Goal: Task Accomplishment & Management: Manage account settings

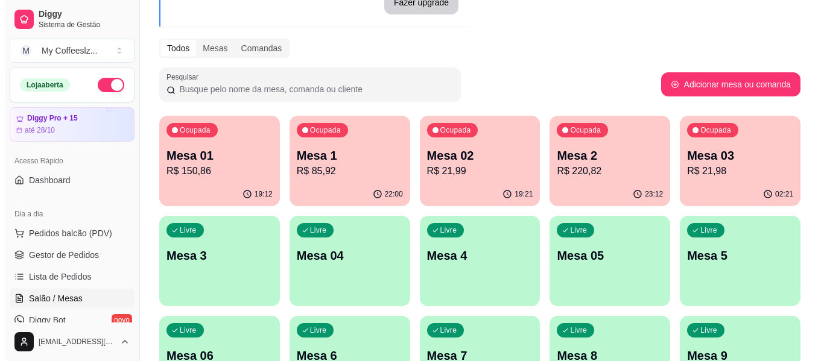
scroll to position [84, 0]
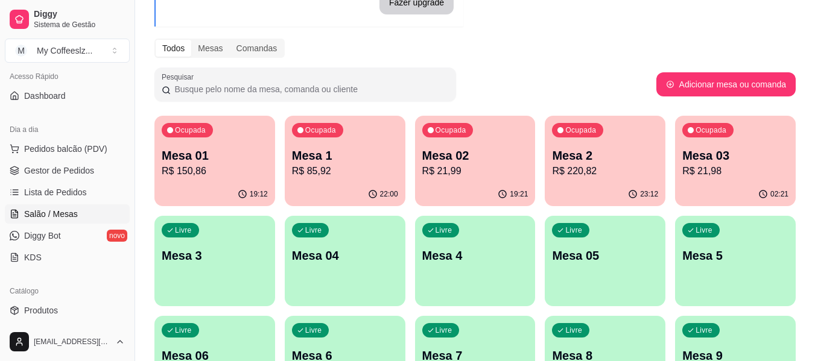
click at [197, 255] on p "Mesa 3" at bounding box center [215, 255] width 106 height 17
click at [186, 266] on div "Livre Mesa 3" at bounding box center [214, 254] width 117 height 74
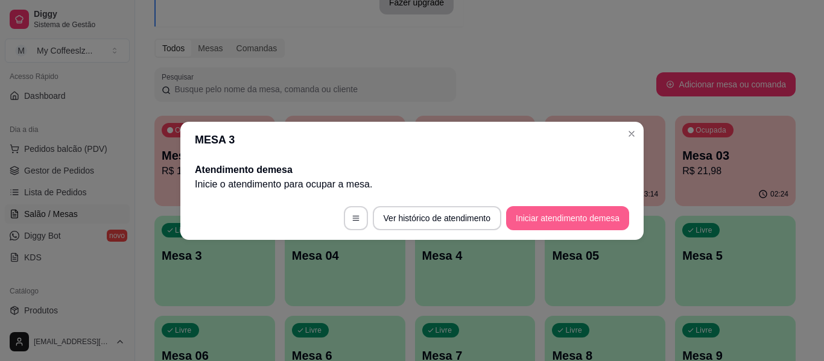
click at [525, 217] on button "Iniciar atendimento de mesa" at bounding box center [567, 218] width 123 height 24
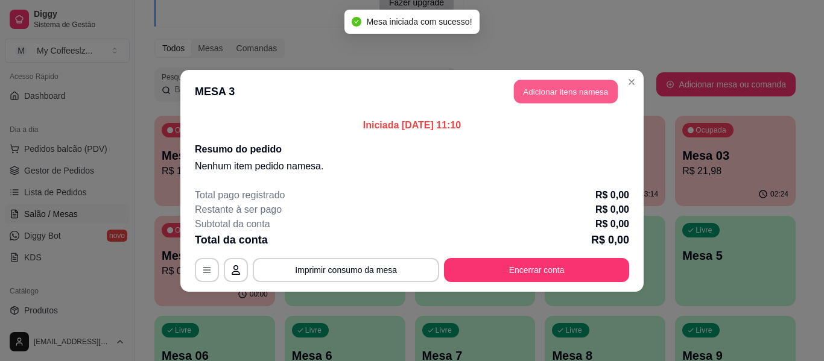
click at [533, 88] on button "Adicionar itens na mesa" at bounding box center [566, 92] width 104 height 24
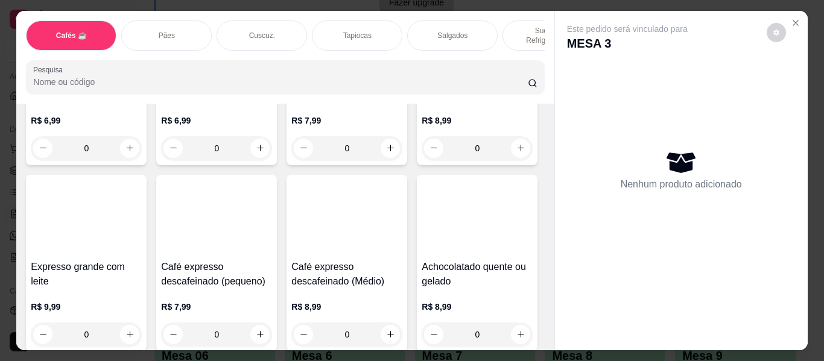
scroll to position [724, 0]
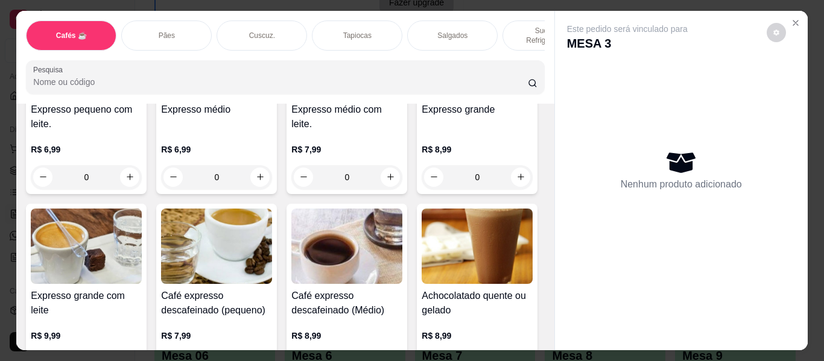
type input "1"
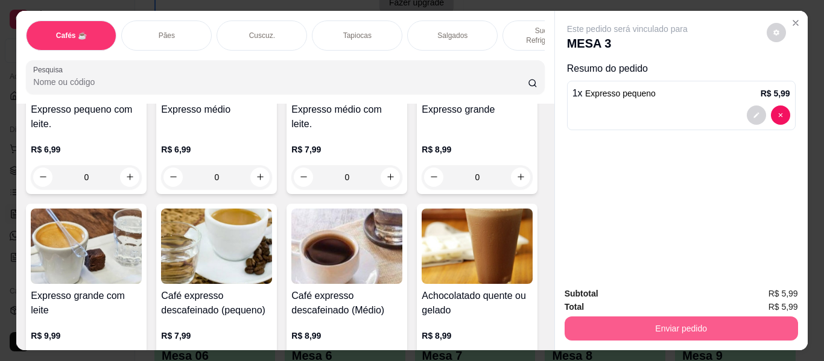
click at [663, 324] on button "Enviar pedido" at bounding box center [682, 329] width 234 height 24
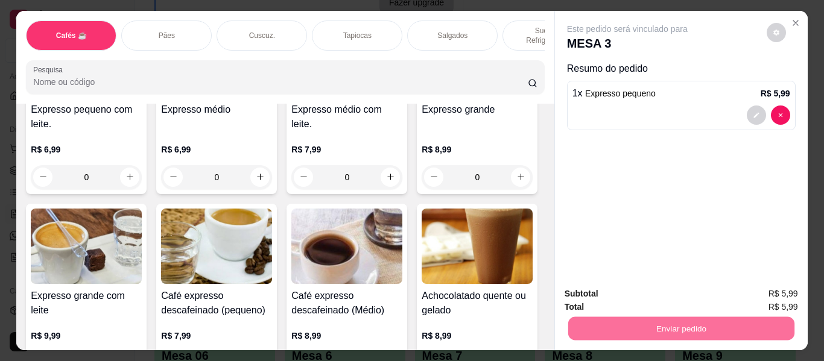
click at [744, 288] on button "Enviar pedido" at bounding box center [767, 294] width 68 height 23
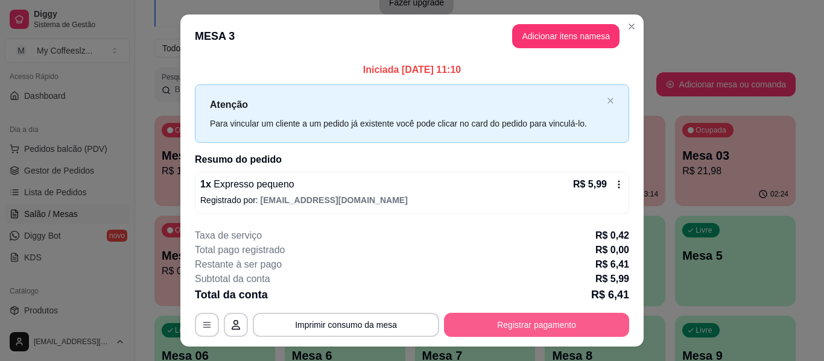
click at [514, 319] on button "Registrar pagamento" at bounding box center [536, 325] width 185 height 24
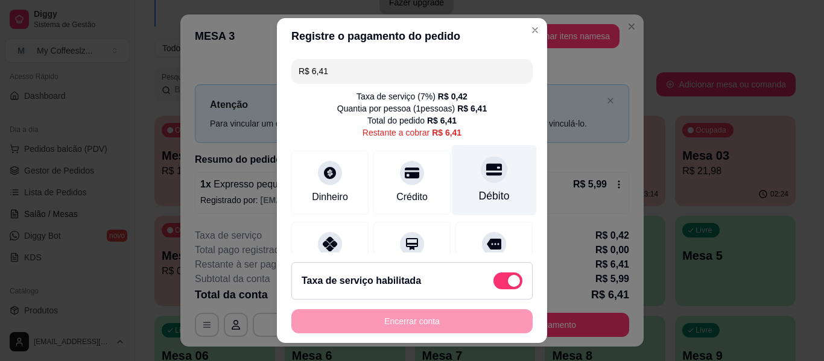
click at [498, 183] on div "Débito" at bounding box center [494, 180] width 85 height 71
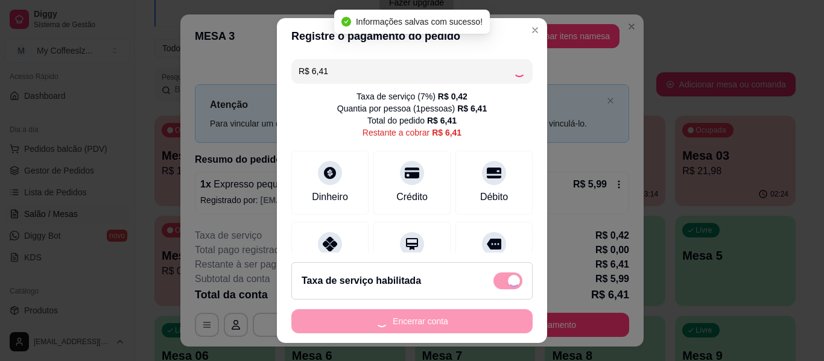
type input "R$ 0,00"
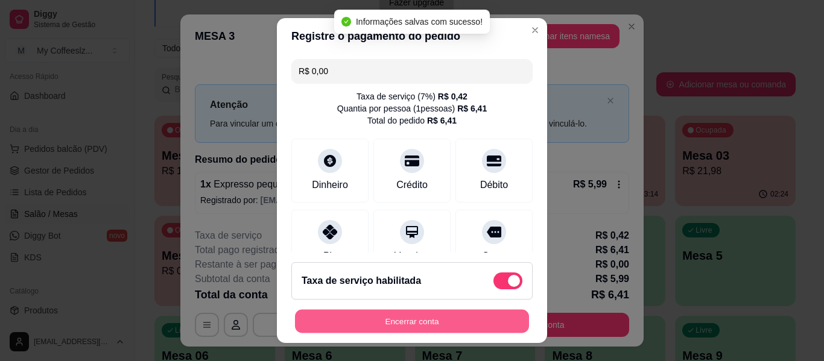
click at [461, 323] on button "Encerrar conta" at bounding box center [412, 322] width 234 height 24
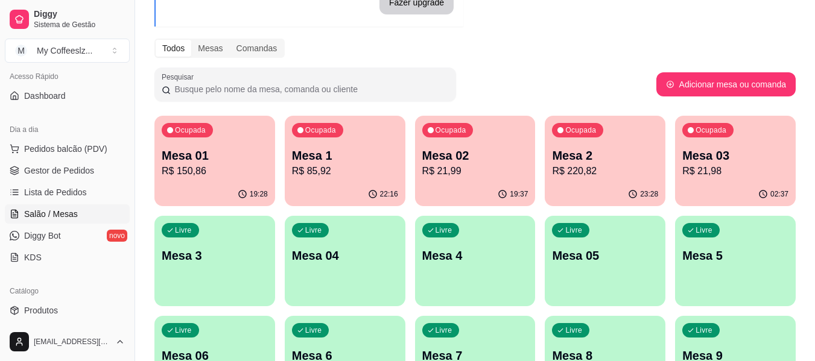
click at [461, 323] on div "Livre Mesa 7" at bounding box center [475, 354] width 121 height 76
click at [593, 48] on div "Todos Mesas Comandas" at bounding box center [474, 48] width 641 height 19
click at [485, 175] on p "R$ 21,99" at bounding box center [475, 171] width 106 height 14
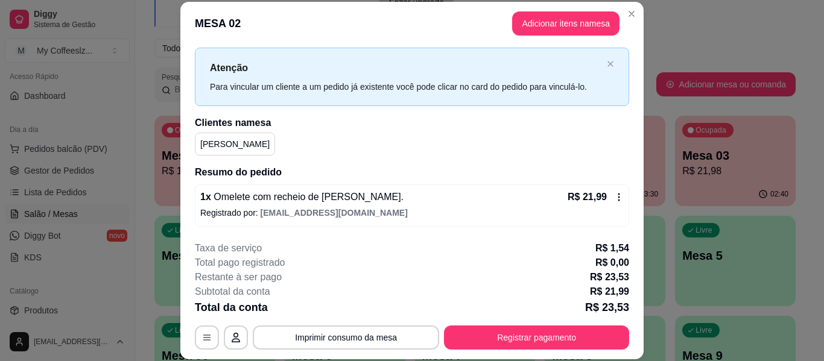
scroll to position [37, 0]
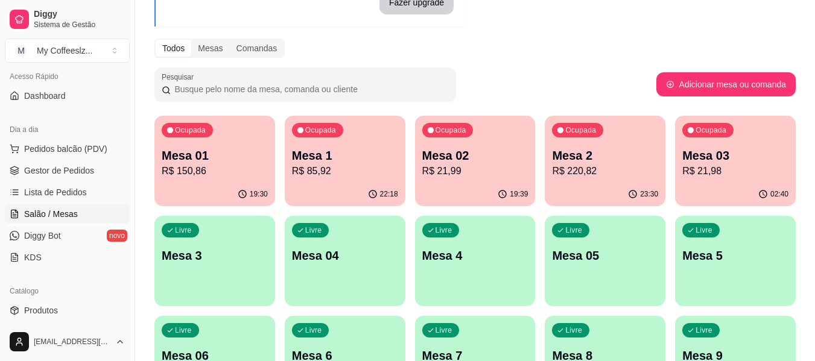
click at [211, 182] on button "Ocupada Mesa 01 R$ 150,86 19:30" at bounding box center [214, 161] width 121 height 91
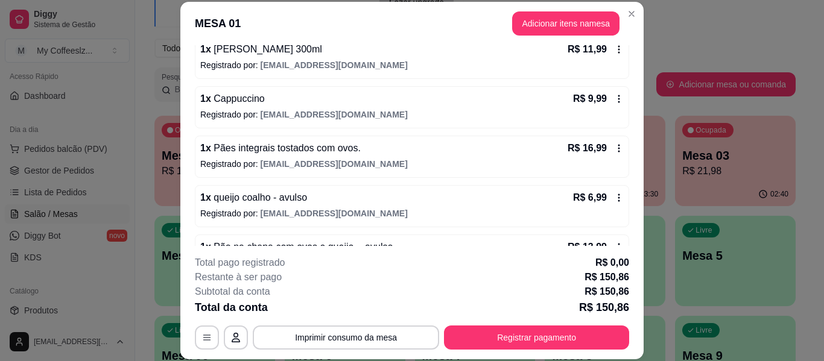
scroll to position [554, 0]
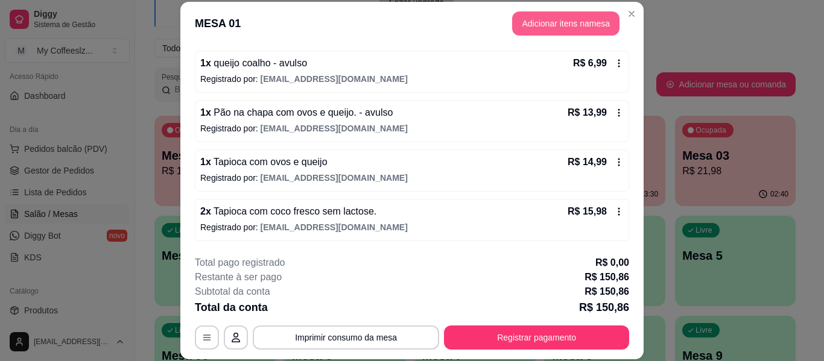
click at [554, 27] on button "Adicionar itens na mesa" at bounding box center [565, 23] width 107 height 24
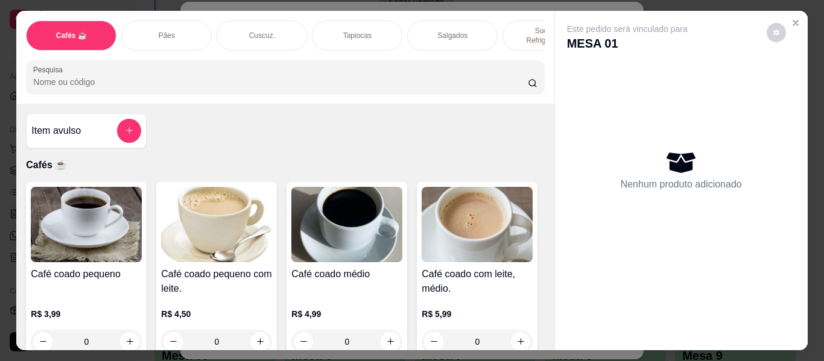
click at [518, 26] on p "Sucos e Refrigerantes" at bounding box center [548, 35] width 70 height 19
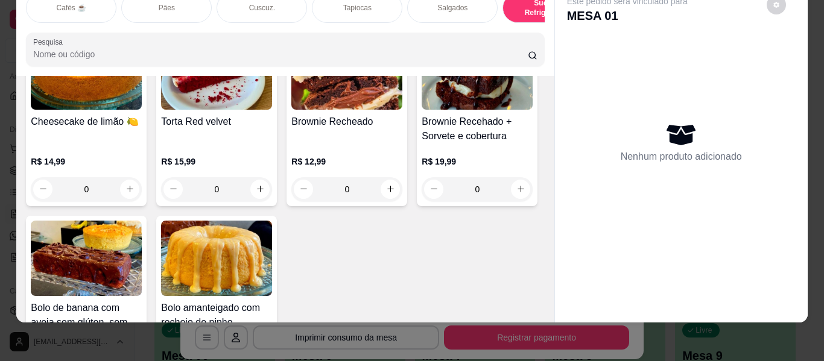
scroll to position [5689, 0]
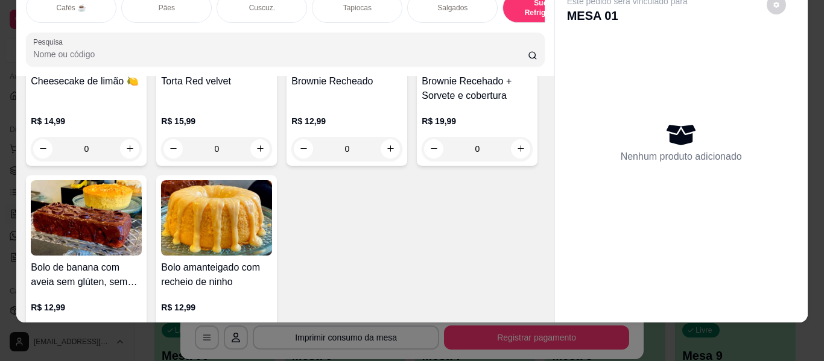
type input "1"
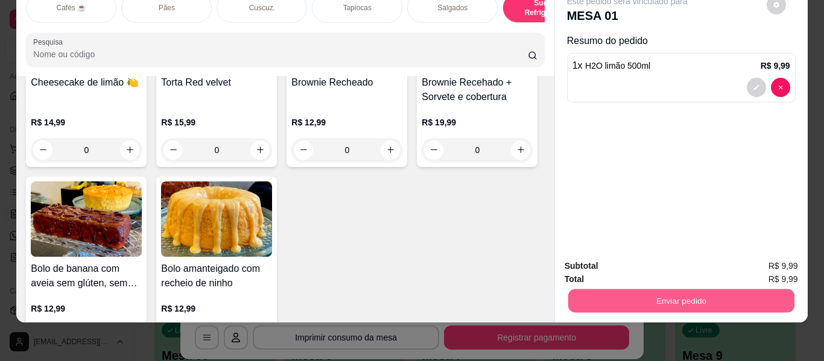
click at [692, 290] on button "Enviar pedido" at bounding box center [681, 302] width 226 height 24
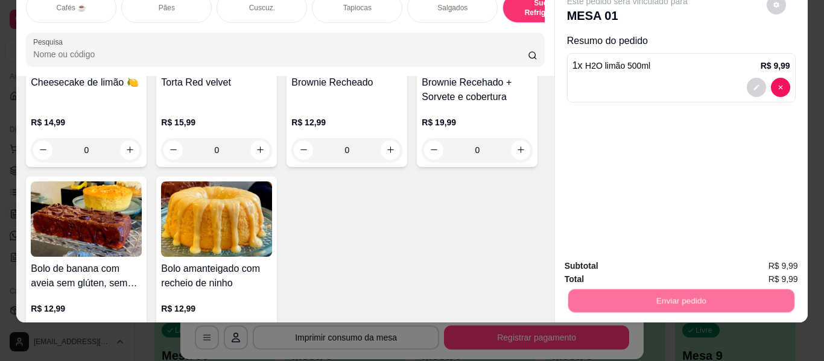
click at [744, 258] on button "Enviar pedido" at bounding box center [767, 261] width 66 height 22
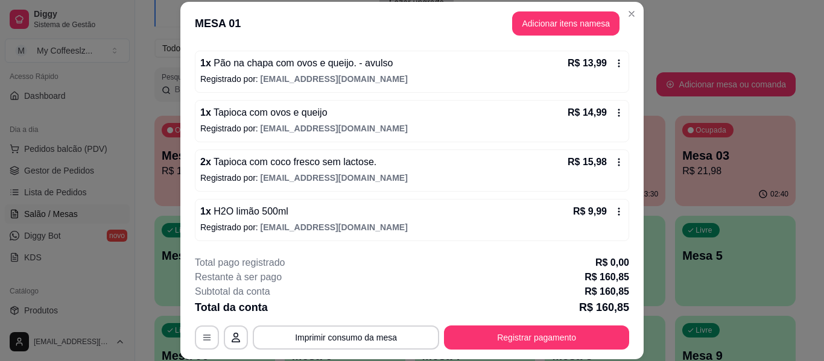
scroll to position [37, 0]
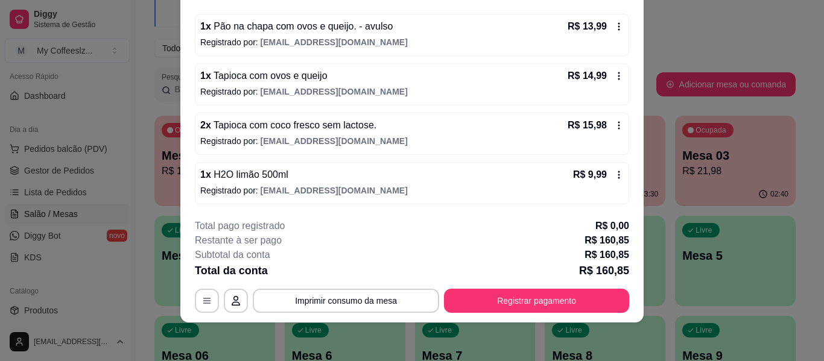
click at [391, 228] on div "Total pago registrado R$ 0,00" at bounding box center [412, 226] width 434 height 14
click at [518, 241] on div "Restante à ser pago R$ 160,85" at bounding box center [412, 241] width 434 height 14
click at [410, 232] on div "Total pago registrado R$ 0,00" at bounding box center [412, 226] width 434 height 14
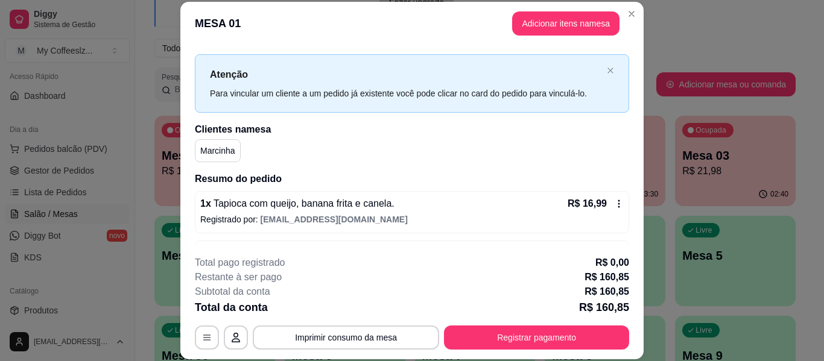
scroll to position [0, 0]
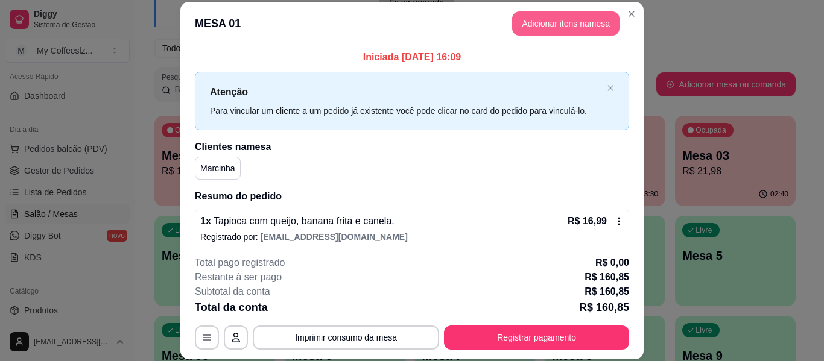
click at [558, 21] on button "Adicionar itens na mesa" at bounding box center [565, 23] width 107 height 24
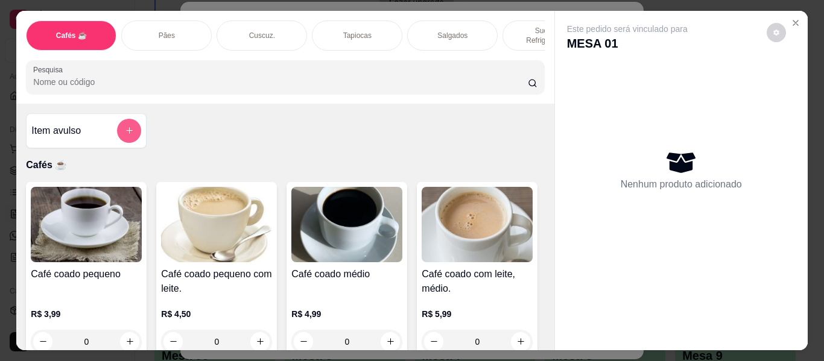
click at [126, 126] on icon "add-separate-item" at bounding box center [129, 130] width 9 height 9
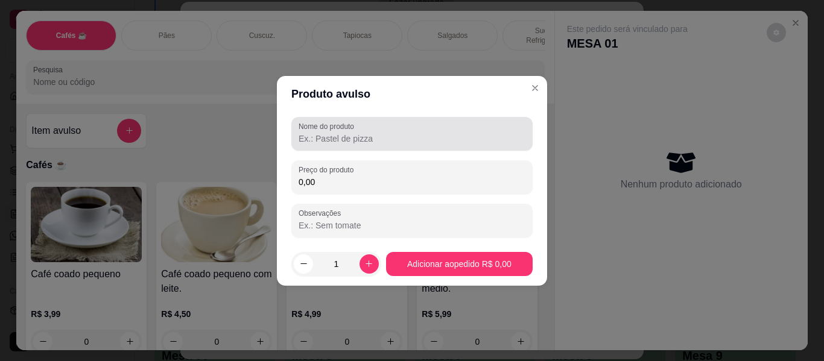
click at [372, 145] on div at bounding box center [412, 134] width 227 height 24
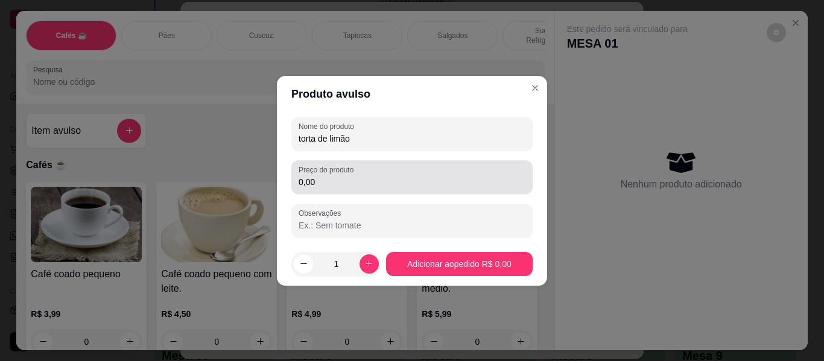
type input "torta de limão"
click at [350, 175] on div "0,00" at bounding box center [412, 177] width 227 height 24
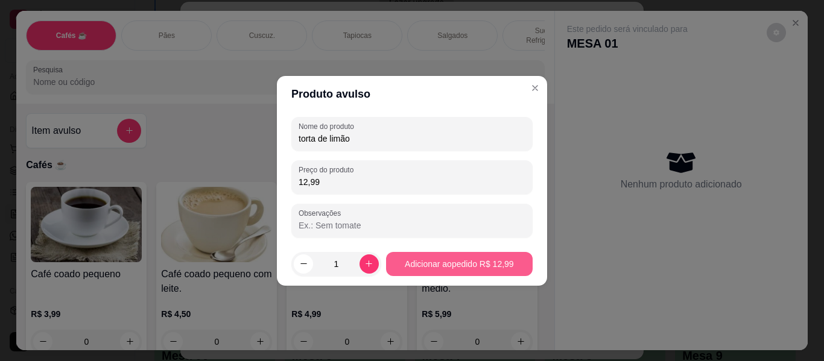
type input "12,99"
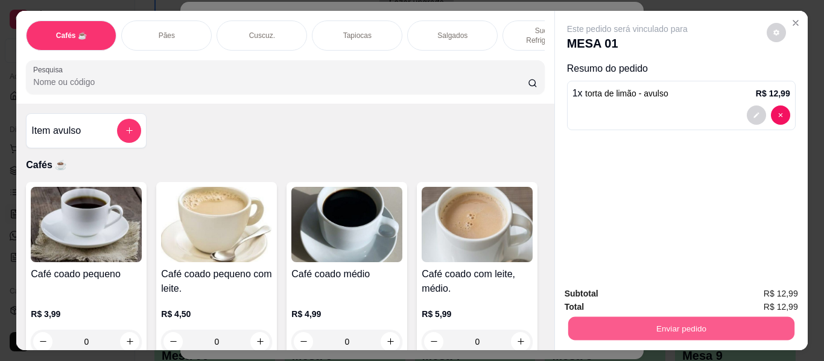
click at [620, 334] on button "Enviar pedido" at bounding box center [681, 329] width 226 height 24
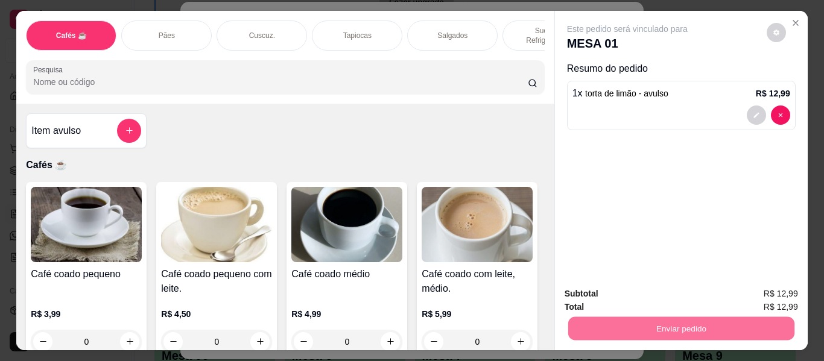
click at [766, 290] on button "Enviar pedido" at bounding box center [767, 295] width 68 height 23
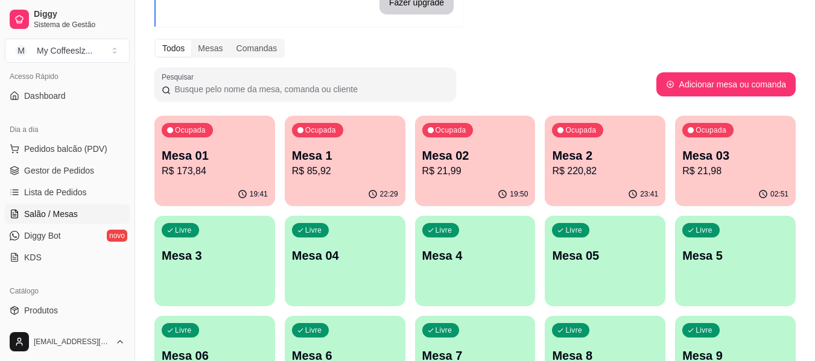
click at [235, 253] on p "Mesa 3" at bounding box center [215, 255] width 106 height 17
click at [206, 283] on div "Livre Mesa 3" at bounding box center [214, 254] width 121 height 76
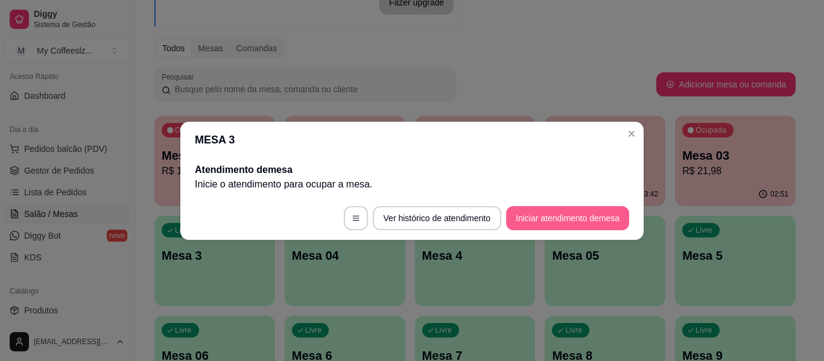
click at [556, 220] on button "Iniciar atendimento de mesa" at bounding box center [567, 218] width 123 height 24
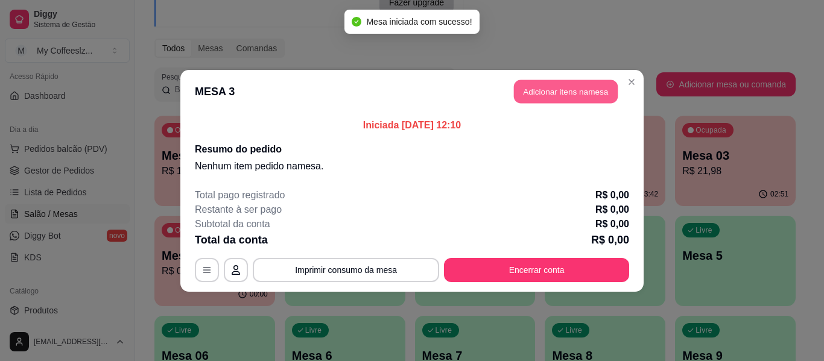
click at [581, 87] on button "Adicionar itens na mesa" at bounding box center [566, 92] width 104 height 24
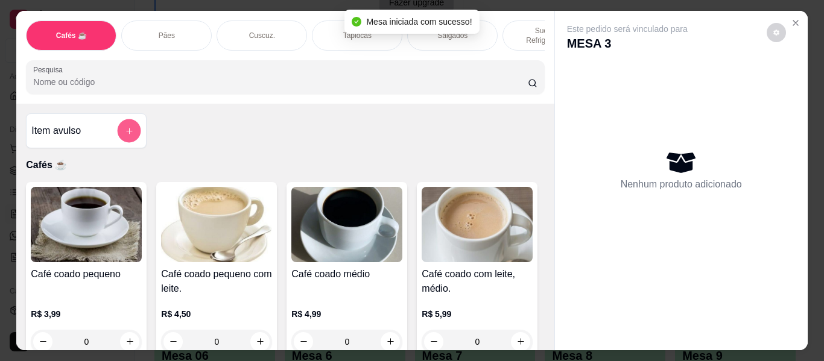
click at [126, 127] on icon "add-separate-item" at bounding box center [129, 131] width 9 height 9
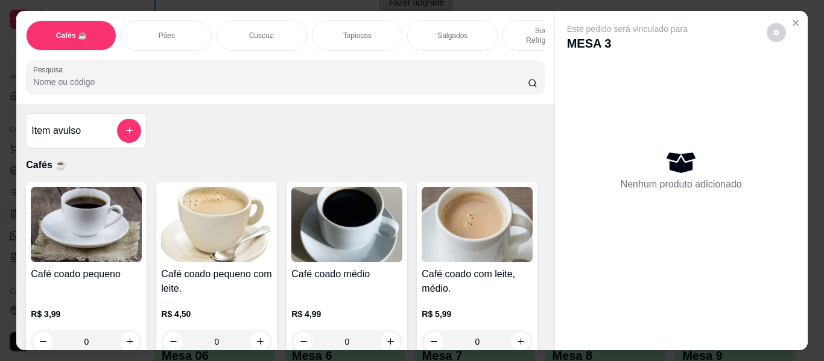
click at [421, 24] on div "Salgados" at bounding box center [452, 36] width 91 height 30
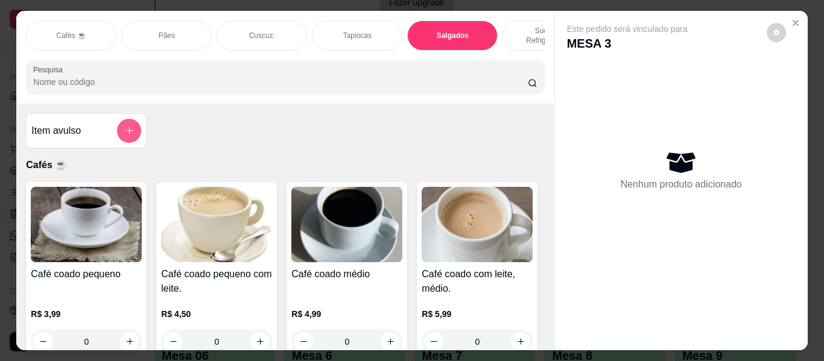
click at [126, 126] on icon "add-separate-item" at bounding box center [129, 130] width 9 height 9
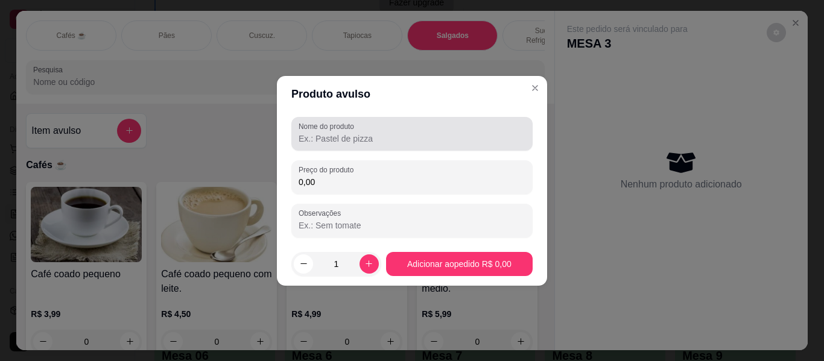
click at [311, 130] on label "Nome do produto" at bounding box center [329, 126] width 60 height 10
click at [311, 133] on input "Nome do produto" at bounding box center [412, 139] width 227 height 12
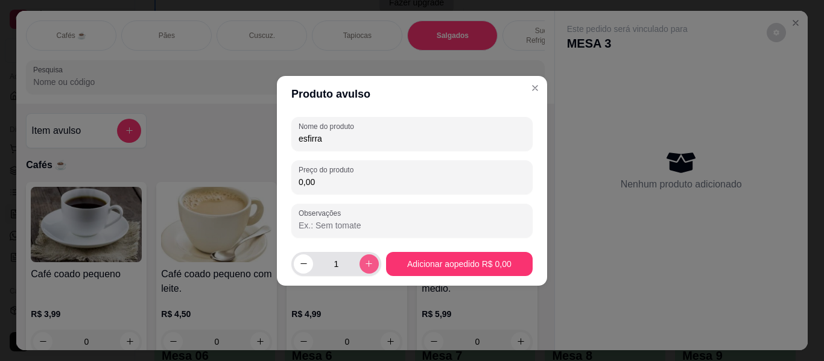
type input "esfirra"
click at [367, 267] on icon "increase-product-quantity" at bounding box center [368, 263] width 9 height 9
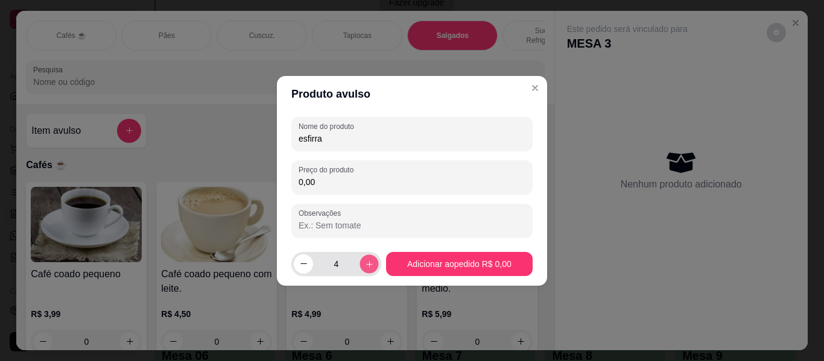
type input "5"
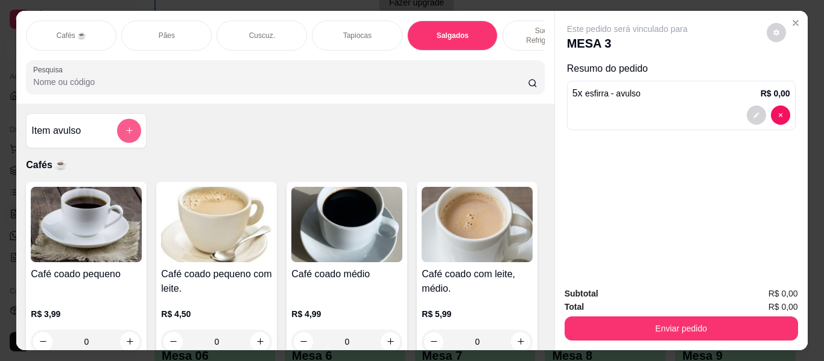
click at [119, 121] on button "add-separate-item" at bounding box center [129, 131] width 24 height 24
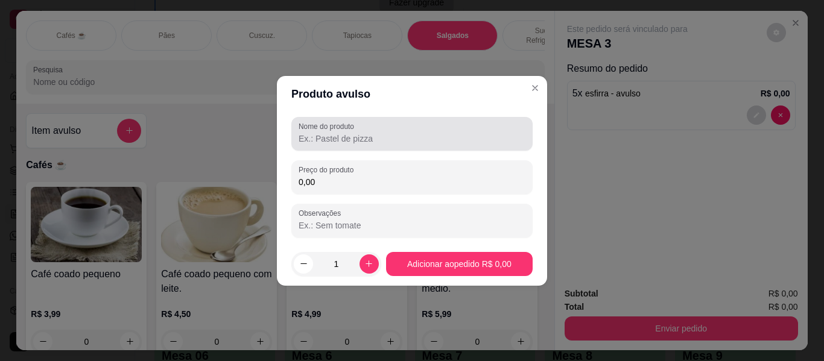
click at [340, 133] on input "Nome do produto" at bounding box center [412, 139] width 227 height 12
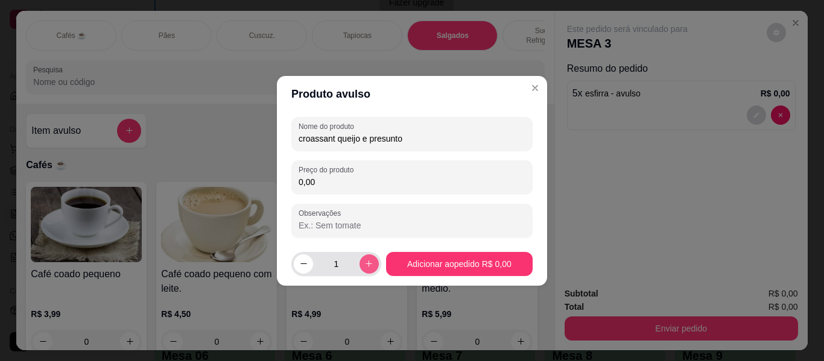
type input "croassant queijo e presunto"
click at [365, 262] on icon "increase-product-quantity" at bounding box center [368, 263] width 9 height 9
type input "2"
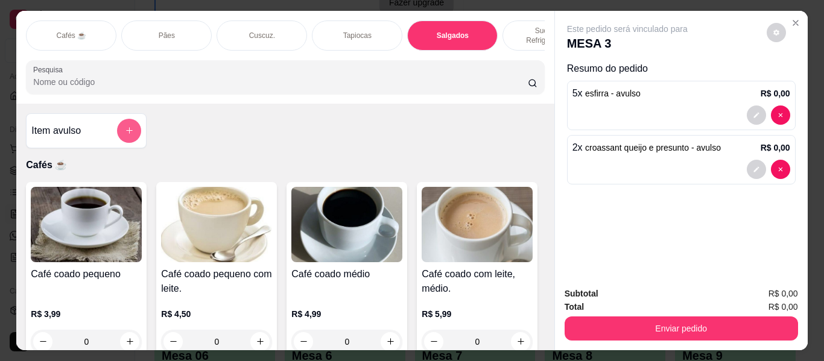
click at [118, 120] on button "add-separate-item" at bounding box center [129, 131] width 24 height 24
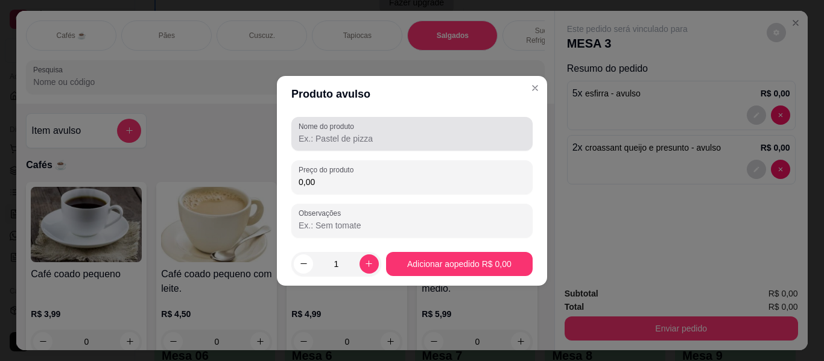
click at [308, 145] on div at bounding box center [412, 134] width 227 height 24
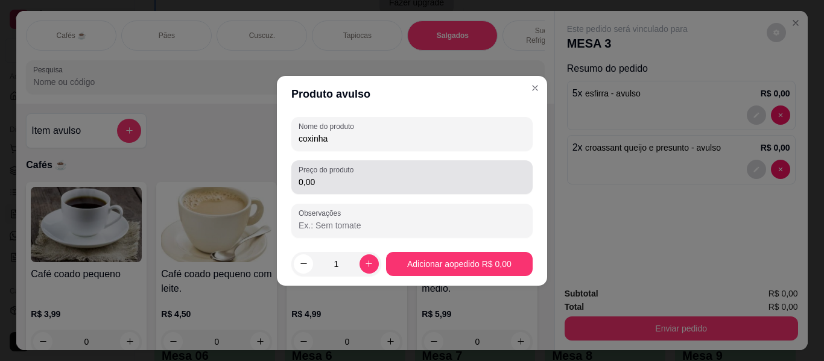
type input "coxinha"
click at [328, 185] on input "0,00" at bounding box center [412, 182] width 227 height 12
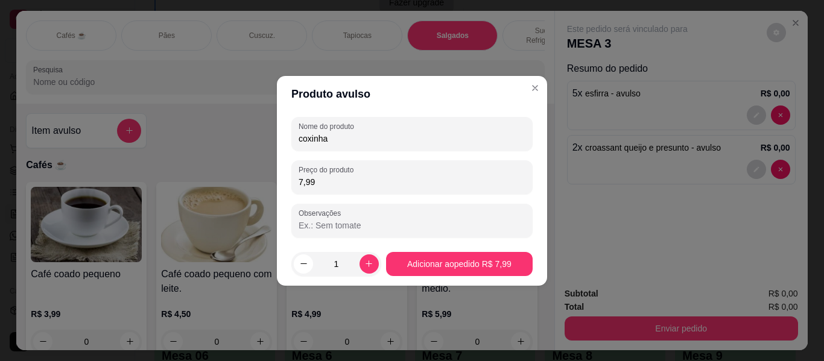
type input "7,99"
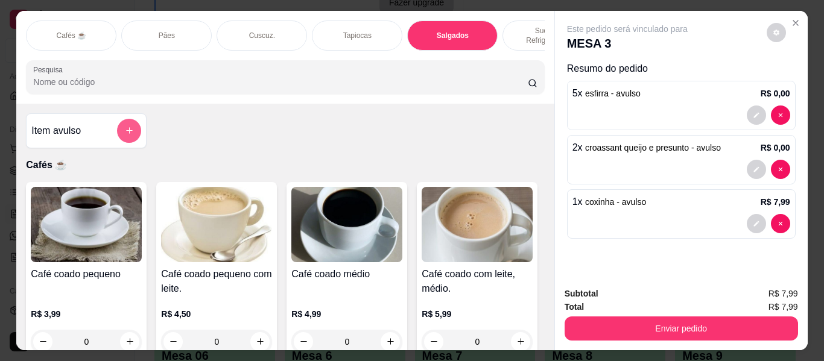
click at [125, 126] on icon "add-separate-item" at bounding box center [129, 130] width 9 height 9
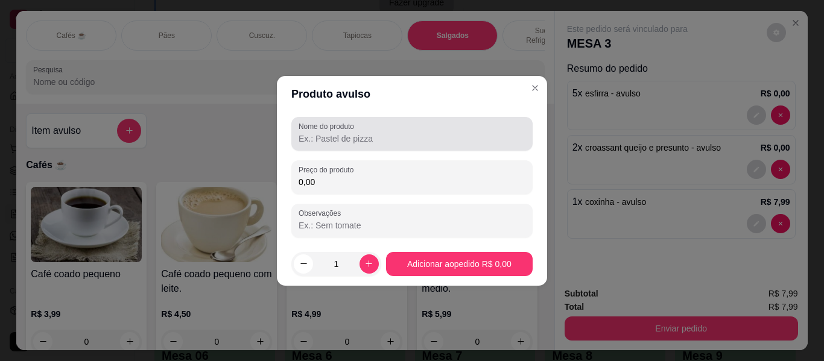
click at [346, 140] on input "Nome do produto" at bounding box center [412, 139] width 227 height 12
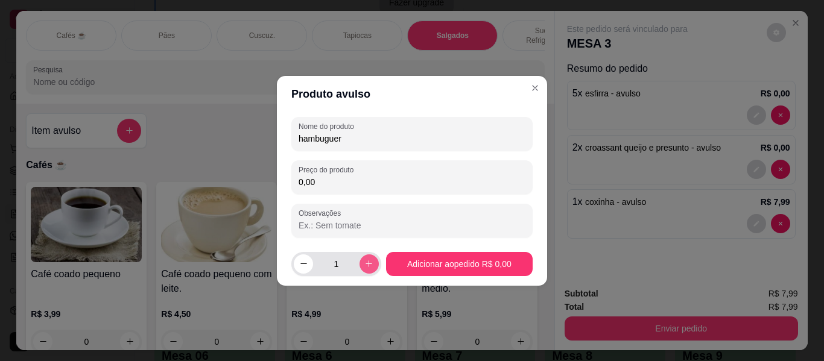
type input "hambuguer"
click at [364, 264] on icon "increase-product-quantity" at bounding box center [368, 263] width 9 height 9
type input "2"
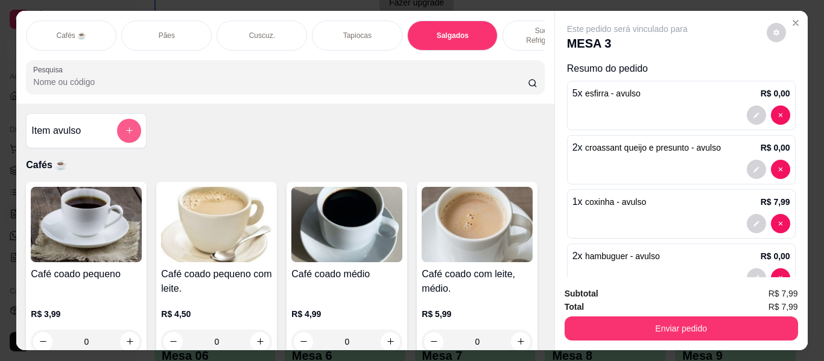
click at [117, 122] on button "add-separate-item" at bounding box center [129, 131] width 24 height 24
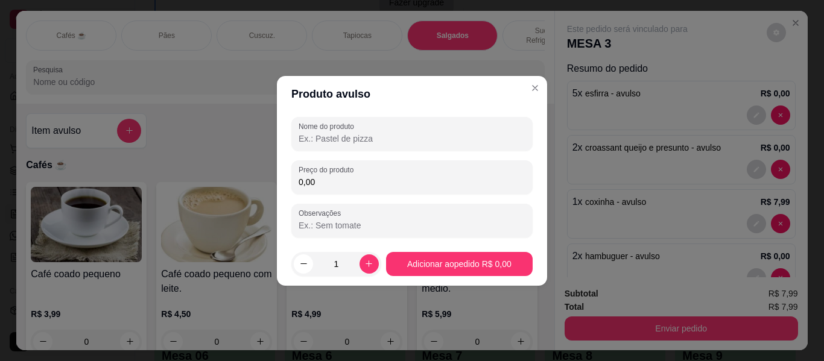
click at [340, 139] on input "Nome do produto" at bounding box center [412, 139] width 227 height 12
type input "pão pizza"
click at [364, 263] on icon "increase-product-quantity" at bounding box center [368, 263] width 9 height 9
type input "3"
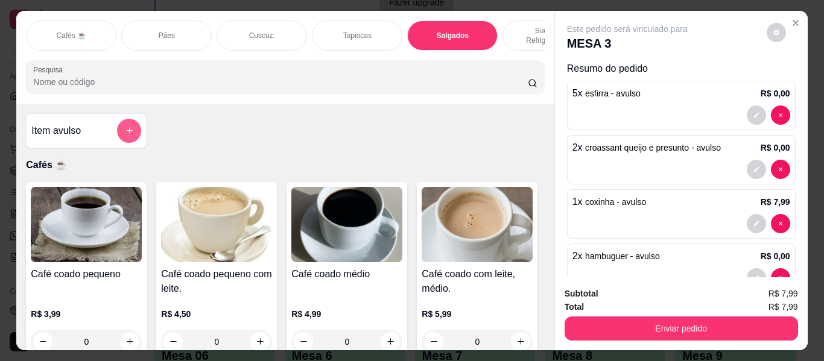
click at [131, 121] on button "add-separate-item" at bounding box center [129, 131] width 24 height 24
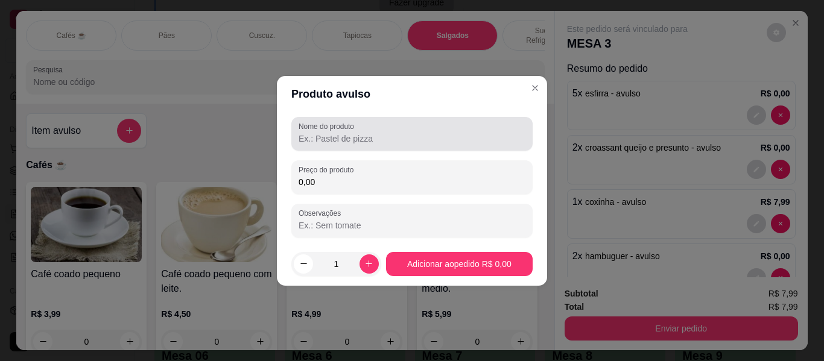
click at [319, 141] on input "Nome do produto" at bounding box center [412, 139] width 227 height 12
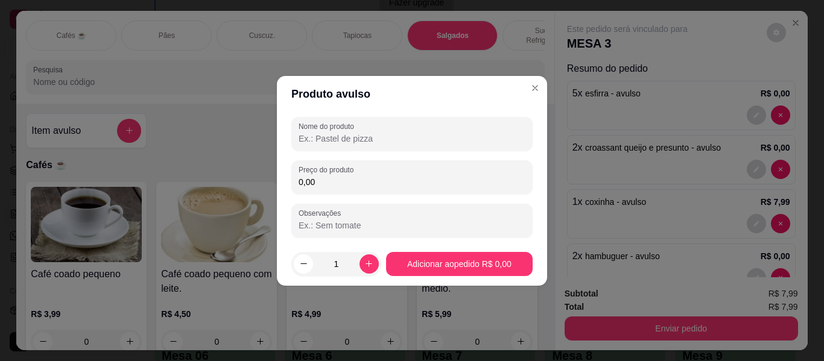
type input "b"
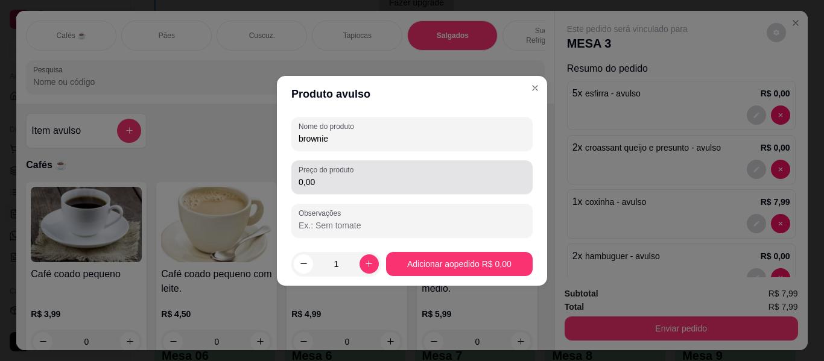
type input "brownie"
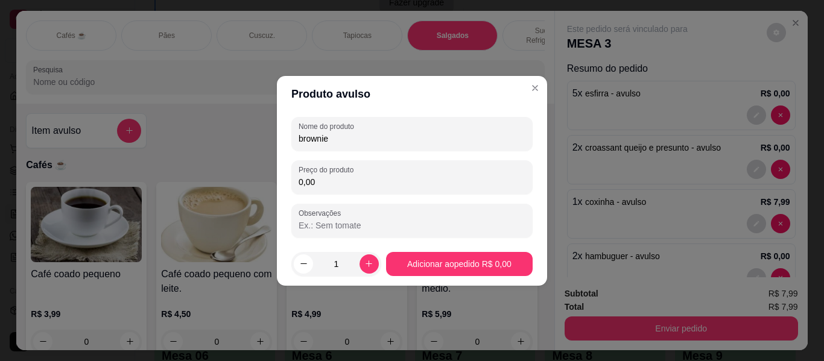
click at [357, 180] on input "0,00" at bounding box center [412, 182] width 227 height 12
type input "9,99"
click at [364, 266] on icon "increase-product-quantity" at bounding box center [368, 263] width 9 height 9
type input "2"
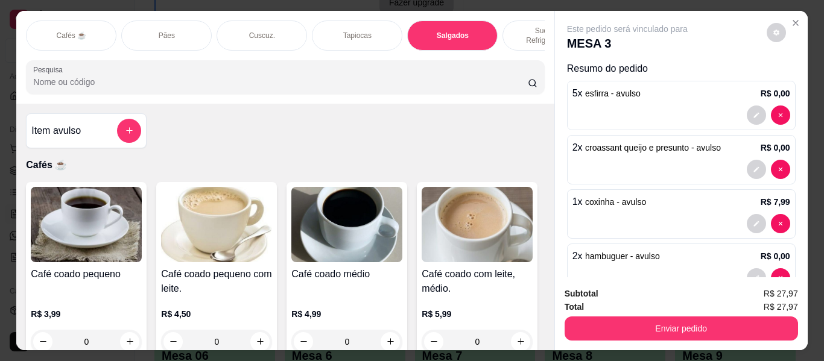
click at [743, 260] on div "2 x hambuguer - avulso R$ 0,00" at bounding box center [681, 268] width 229 height 49
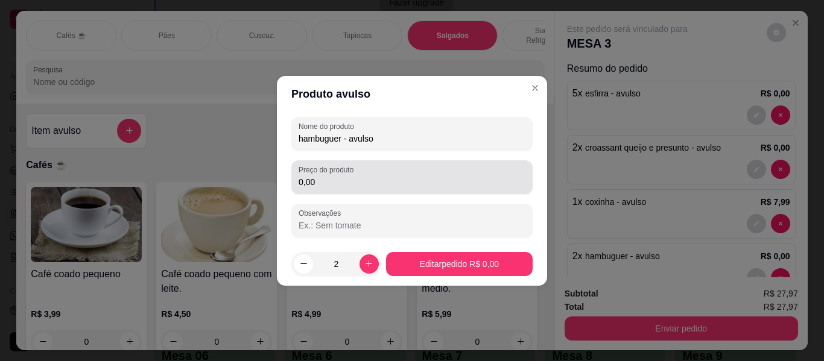
click at [334, 179] on input "0,00" at bounding box center [412, 182] width 227 height 12
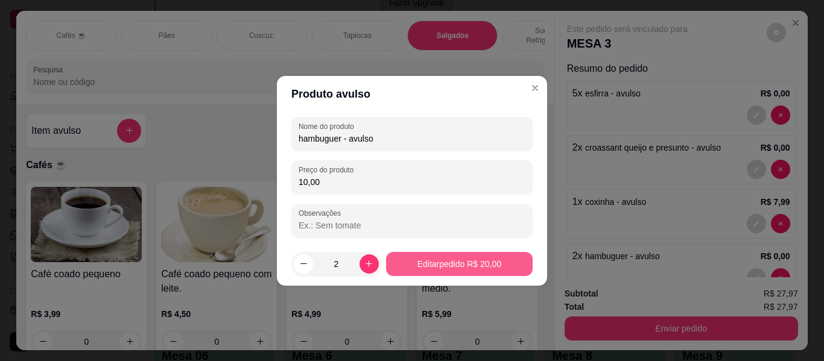
type input "10,00"
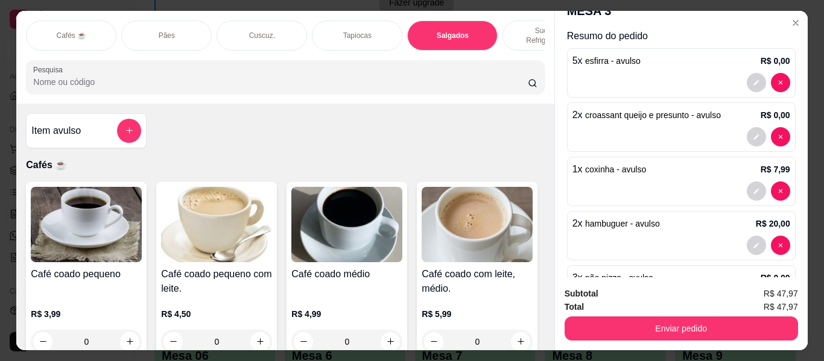
scroll to position [60, 0]
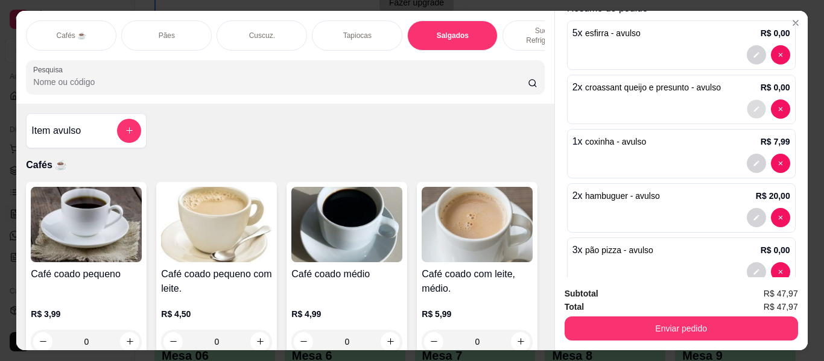
click at [747, 100] on button "decrease-product-quantity" at bounding box center [756, 109] width 19 height 19
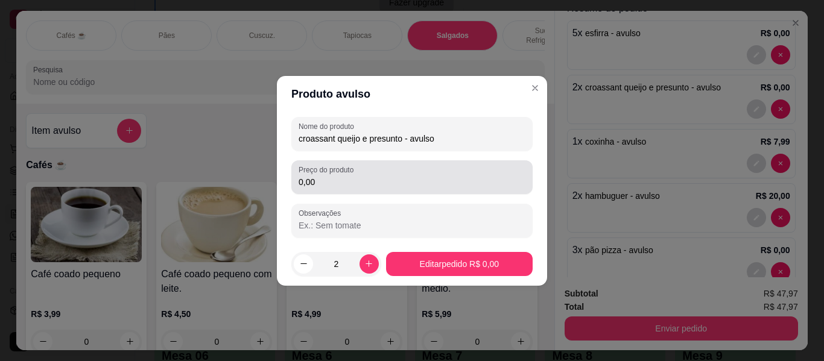
click at [332, 178] on input "0,00" at bounding box center [412, 182] width 227 height 12
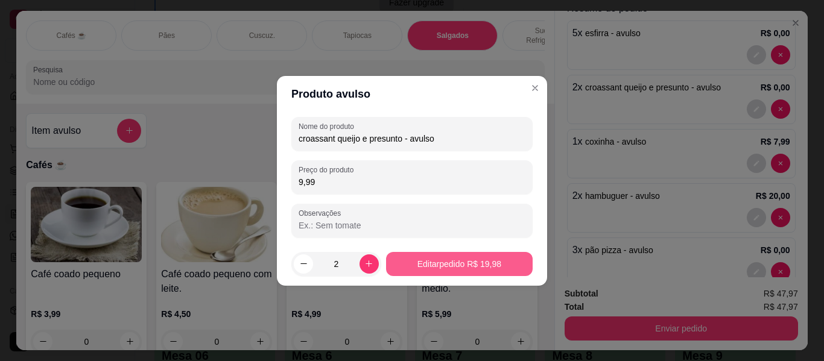
type input "9,99"
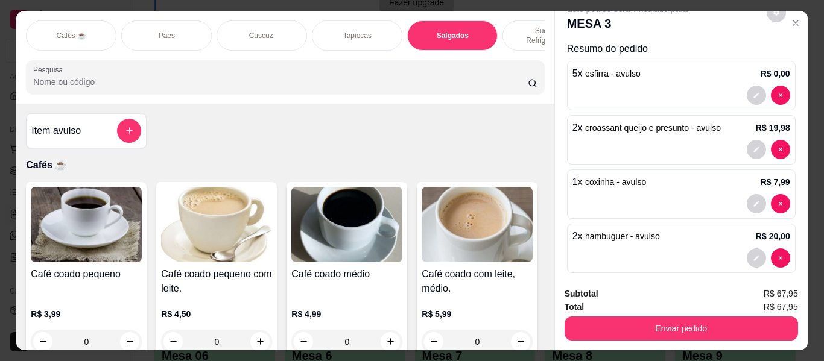
scroll to position [0, 0]
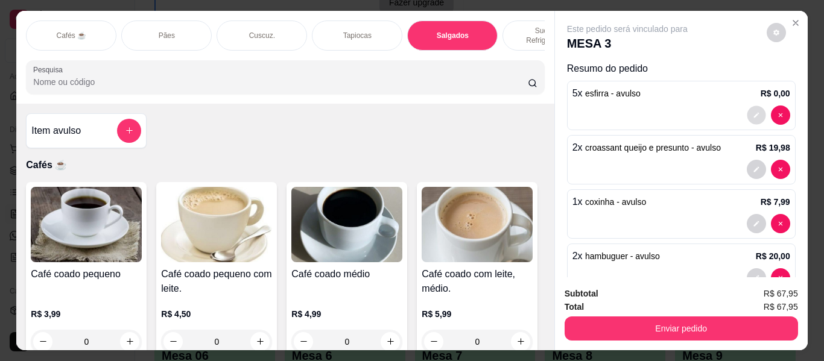
click at [747, 106] on button "decrease-product-quantity" at bounding box center [756, 115] width 19 height 19
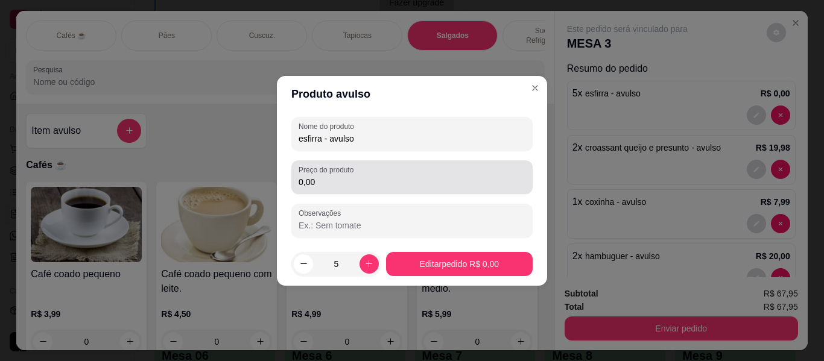
click at [339, 182] on input "0,00" at bounding box center [412, 182] width 227 height 12
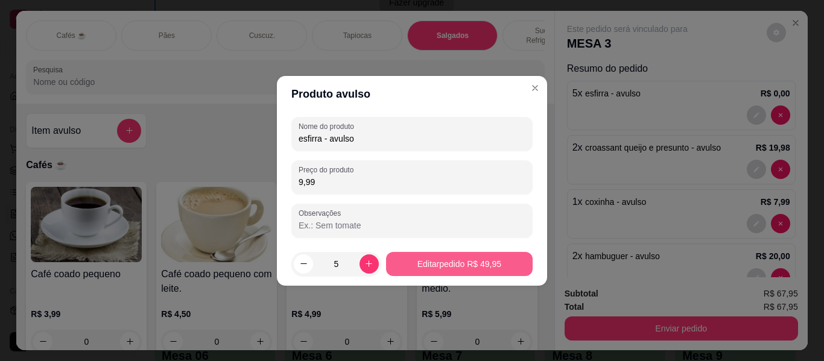
type input "9,99"
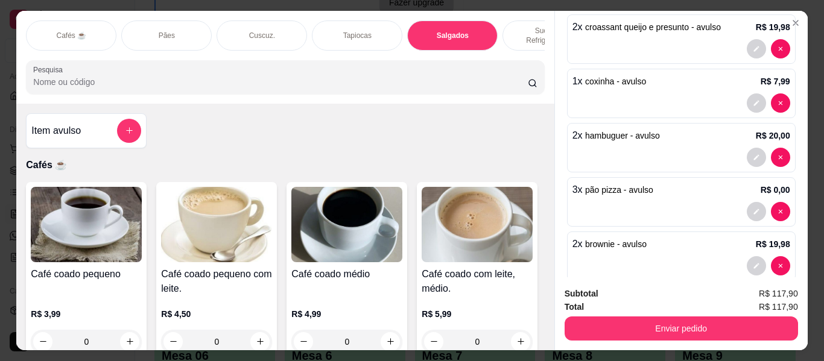
scroll to position [141, 0]
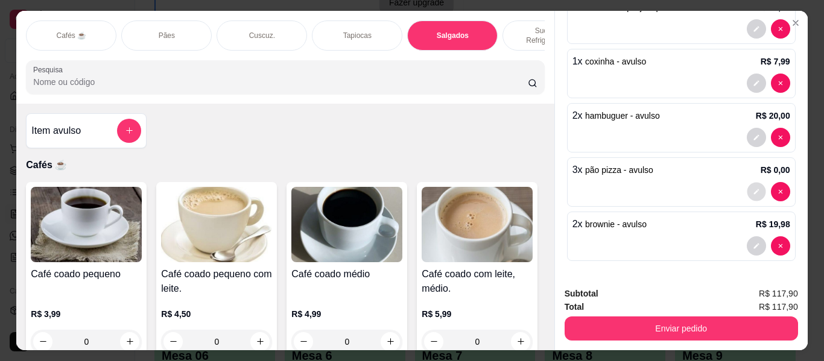
click at [748, 183] on button "decrease-product-quantity" at bounding box center [756, 191] width 19 height 19
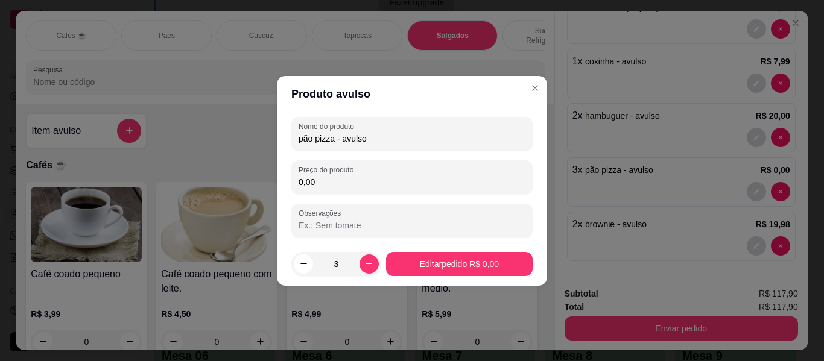
click at [464, 180] on input "0,00" at bounding box center [412, 182] width 227 height 12
type input "9,00"
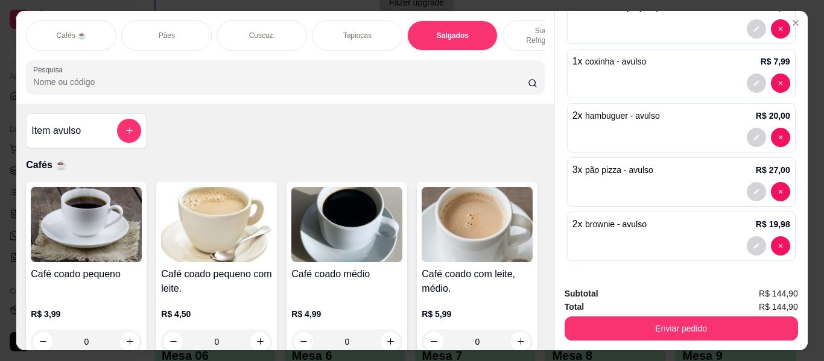
scroll to position [33, 0]
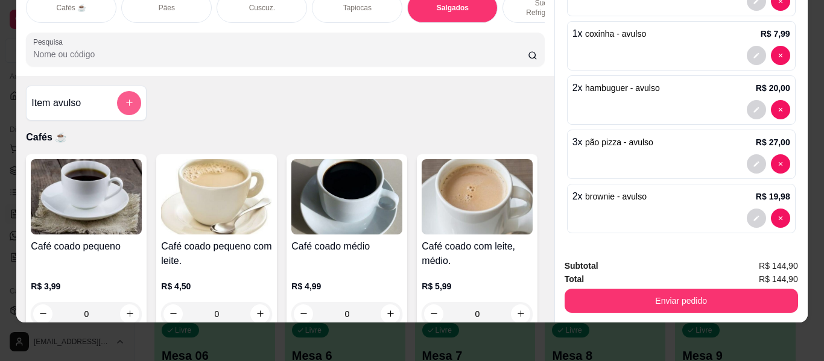
click at [125, 98] on icon "add-separate-item" at bounding box center [129, 102] width 9 height 9
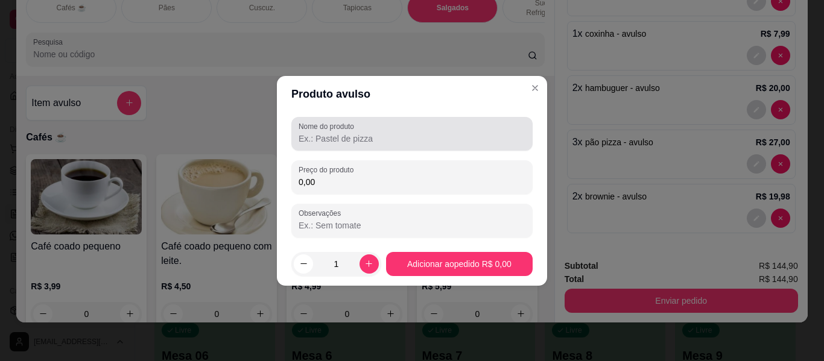
click at [339, 132] on div at bounding box center [412, 134] width 227 height 24
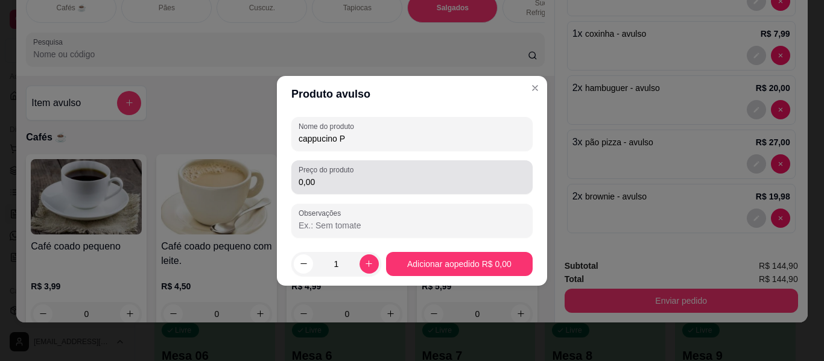
type input "cappucino P"
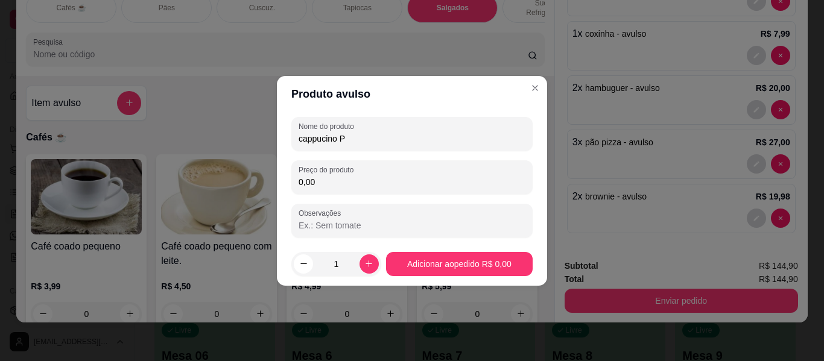
click at [343, 184] on input "0,00" at bounding box center [412, 182] width 227 height 12
type input "5,99"
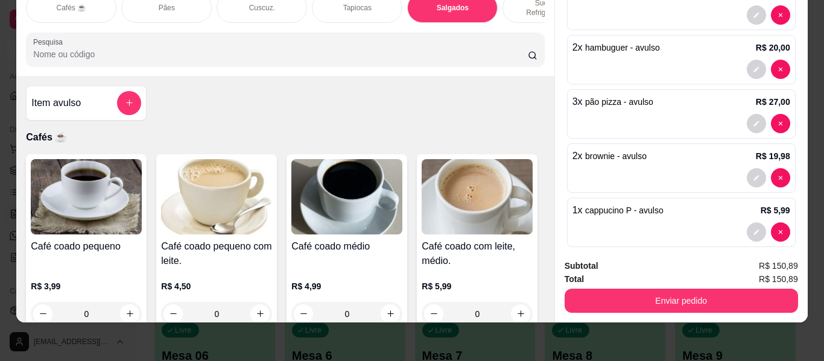
scroll to position [195, 0]
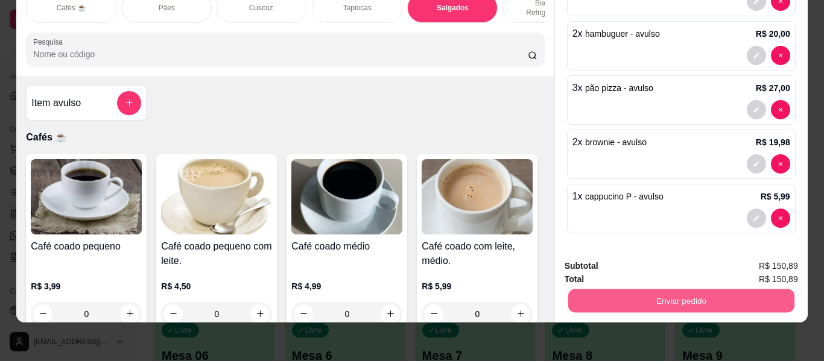
click at [664, 291] on button "Enviar pedido" at bounding box center [681, 302] width 226 height 24
click at [777, 263] on button "Enviar pedido" at bounding box center [767, 262] width 68 height 23
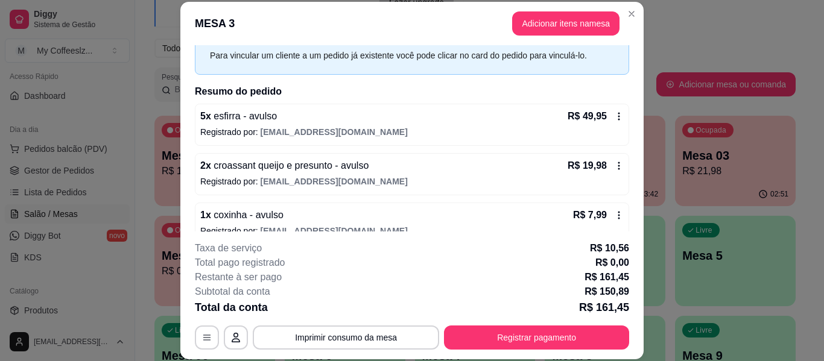
scroll to position [272, 0]
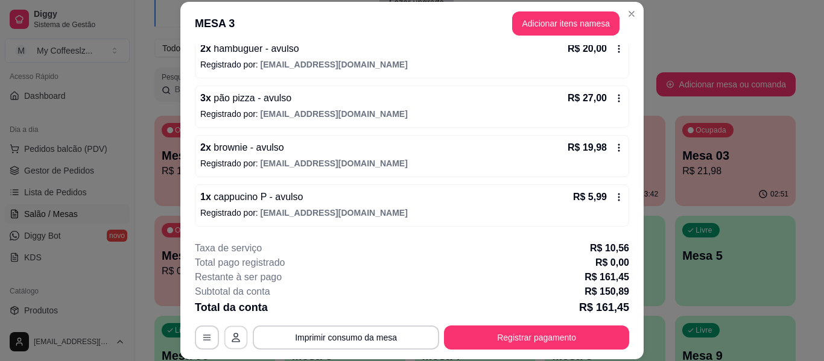
click at [231, 340] on icon "button" at bounding box center [236, 338] width 10 height 10
click at [195, 340] on button "button" at bounding box center [207, 338] width 24 height 24
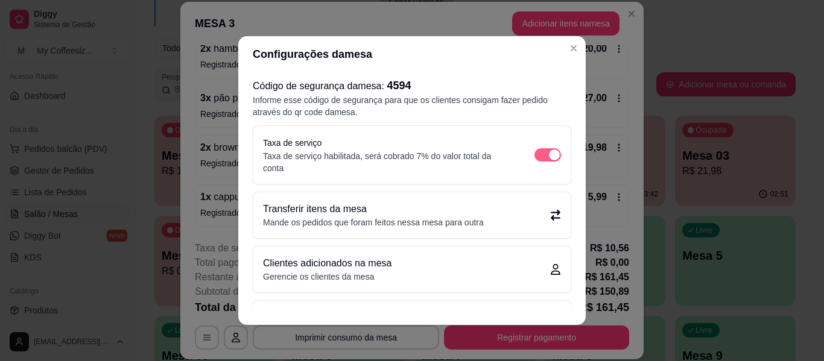
click at [549, 150] on div "button" at bounding box center [554, 155] width 11 height 11
click at [549, 156] on div "button" at bounding box center [554, 155] width 11 height 11
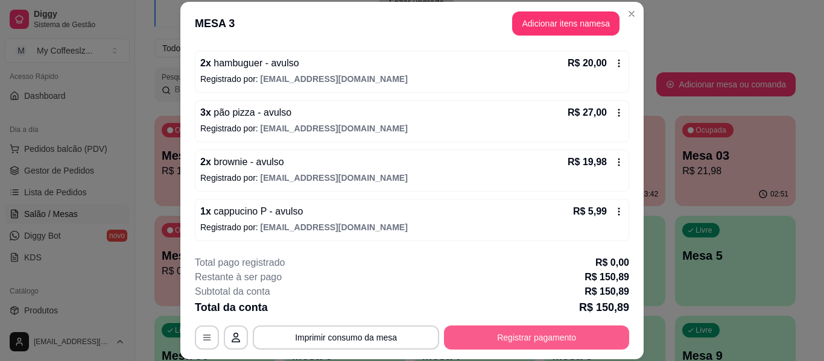
click at [578, 336] on button "Registrar pagamento" at bounding box center [536, 338] width 185 height 24
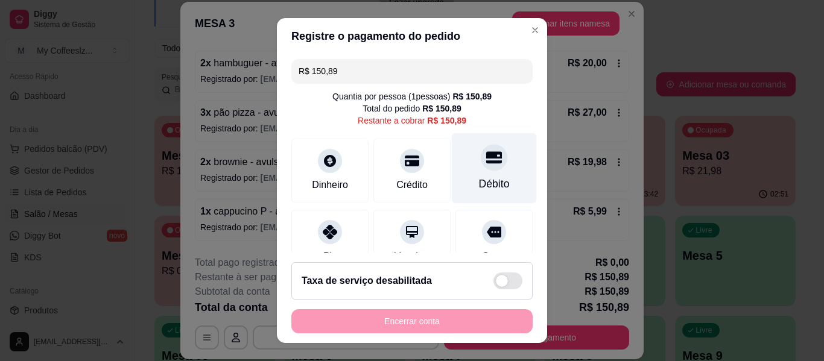
click at [486, 159] on icon at bounding box center [494, 158] width 16 height 16
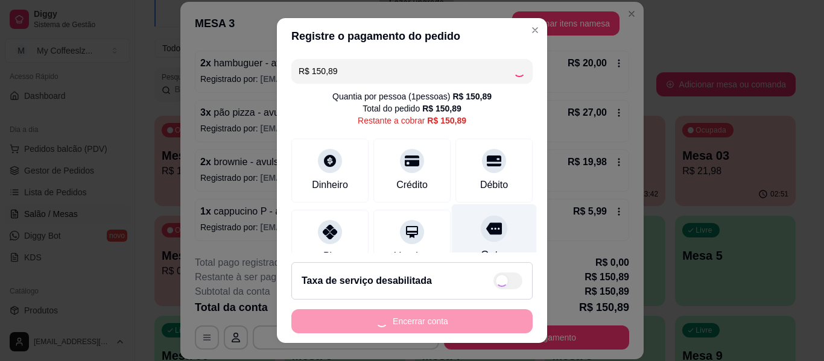
type input "R$ 0,00"
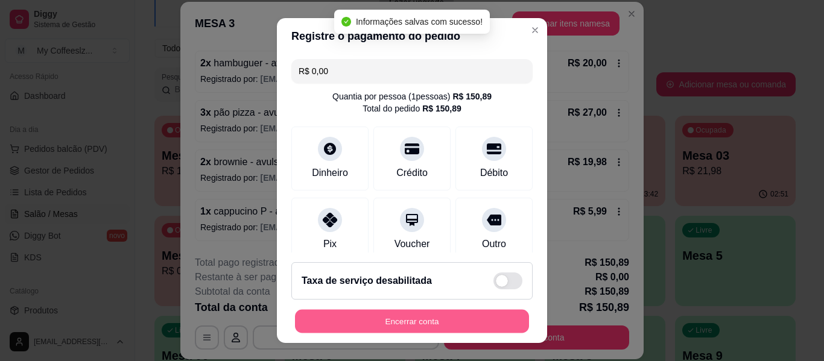
click at [404, 320] on button "Encerrar conta" at bounding box center [412, 322] width 234 height 24
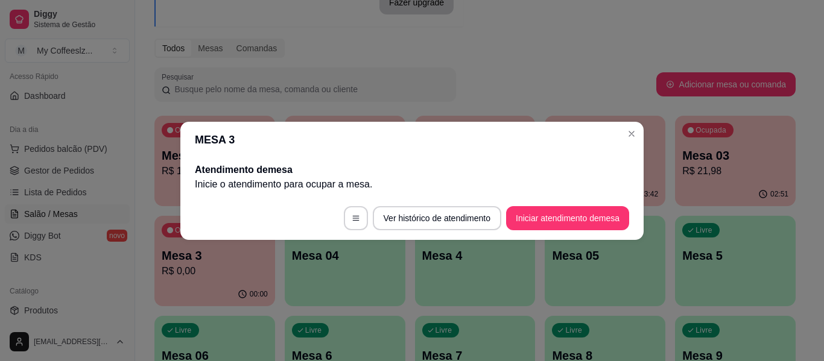
scroll to position [0, 0]
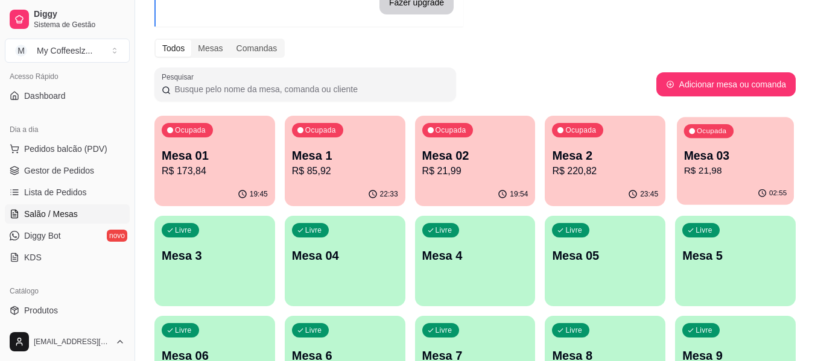
click at [755, 188] on div "02:55" at bounding box center [735, 193] width 117 height 23
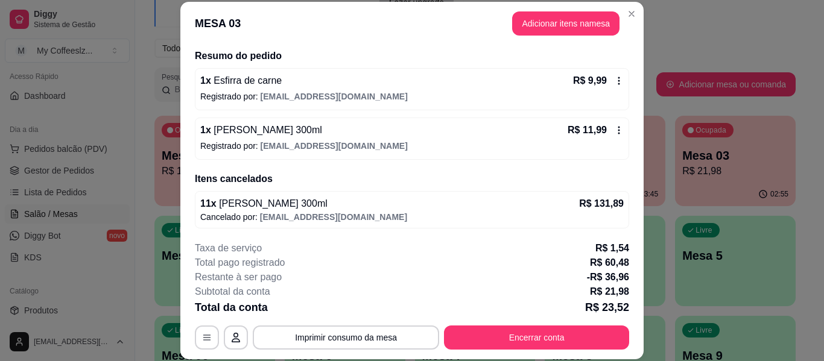
scroll to position [93, 0]
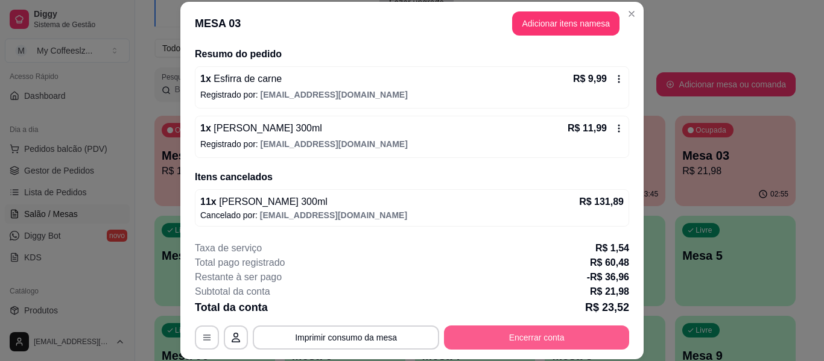
click at [475, 343] on button "Encerrar conta" at bounding box center [536, 338] width 185 height 24
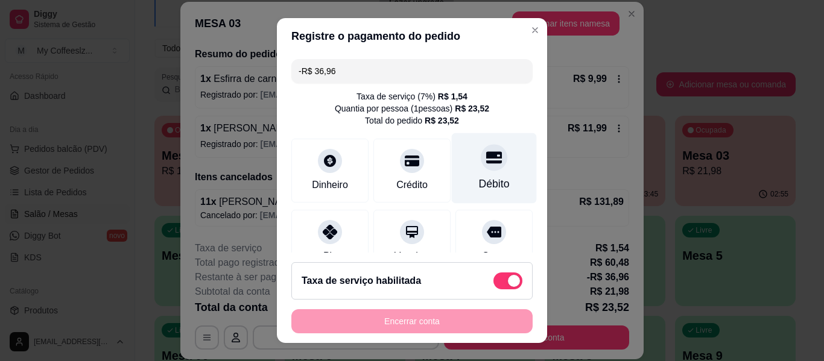
click at [479, 180] on div "Débito" at bounding box center [494, 184] width 31 height 16
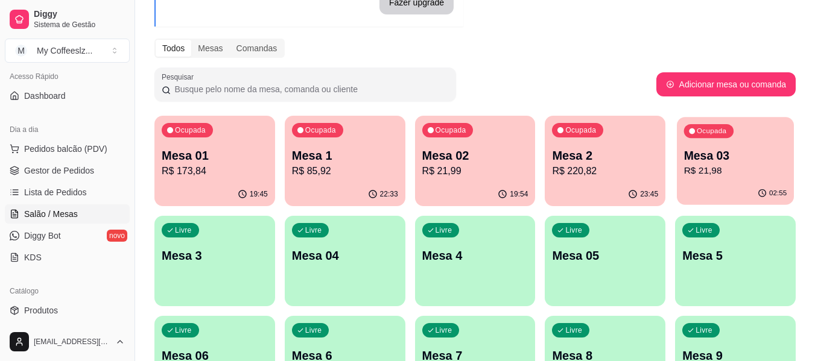
click at [746, 167] on p "R$ 21,98" at bounding box center [735, 171] width 103 height 14
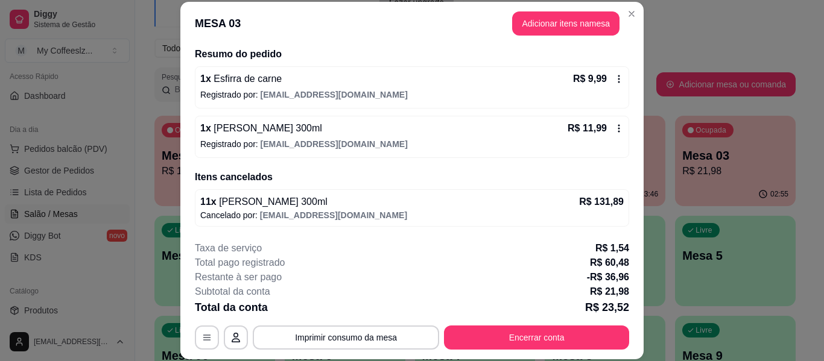
click at [614, 132] on icon at bounding box center [619, 129] width 10 height 10
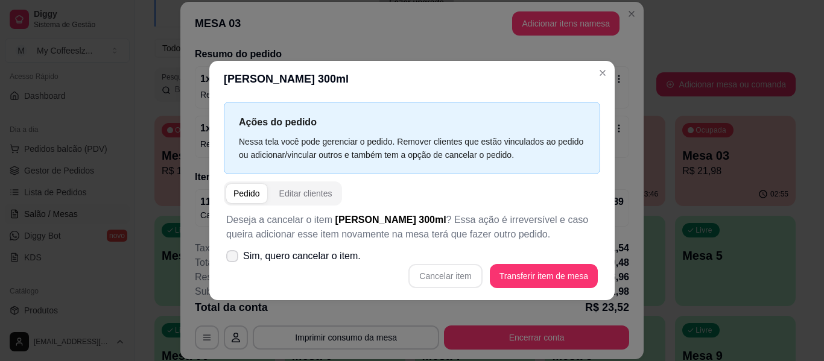
click at [225, 253] on label "Sim, quero cancelar o item." at bounding box center [293, 256] width 144 height 24
click at [226, 258] on input "Sim, quero cancelar o item." at bounding box center [230, 262] width 8 height 8
checkbox input "true"
click at [454, 275] on button "Cancelar item" at bounding box center [446, 276] width 72 height 24
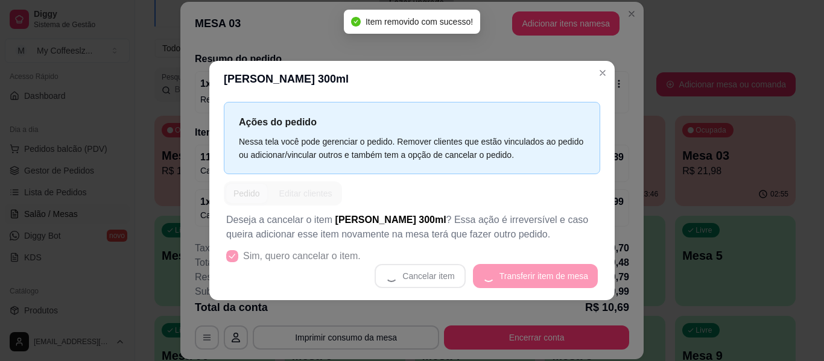
scroll to position [88, 0]
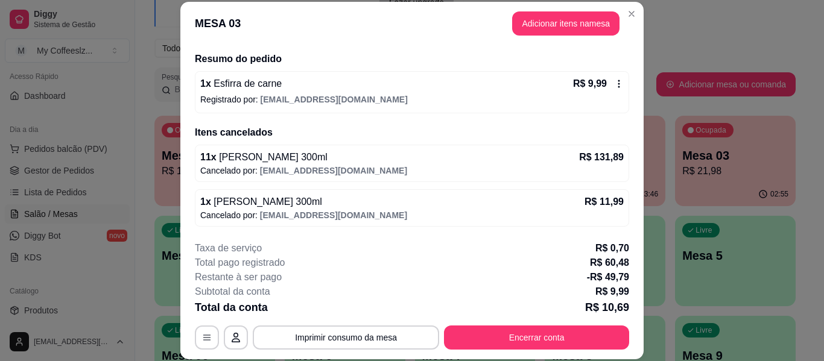
click at [614, 86] on icon at bounding box center [619, 84] width 10 height 10
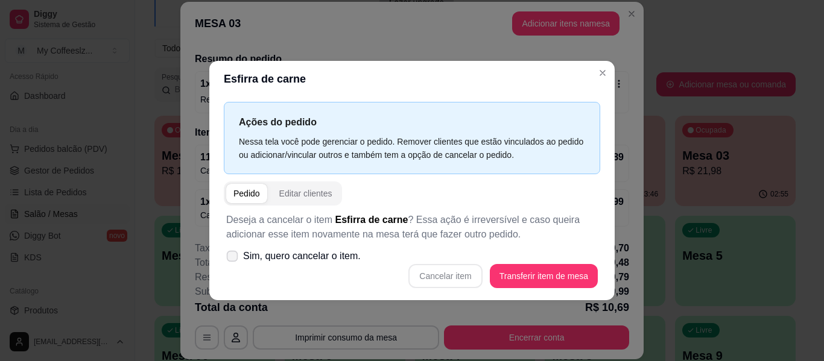
click at [238, 259] on label "Sim, quero cancelar o item." at bounding box center [293, 256] width 144 height 24
click at [234, 259] on input "Sim, quero cancelar o item." at bounding box center [230, 262] width 8 height 8
checkbox input "true"
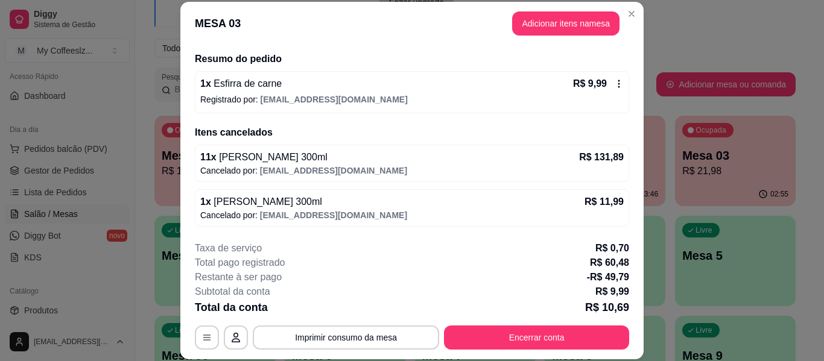
click at [579, 85] on p "R$ 9,99" at bounding box center [590, 84] width 34 height 14
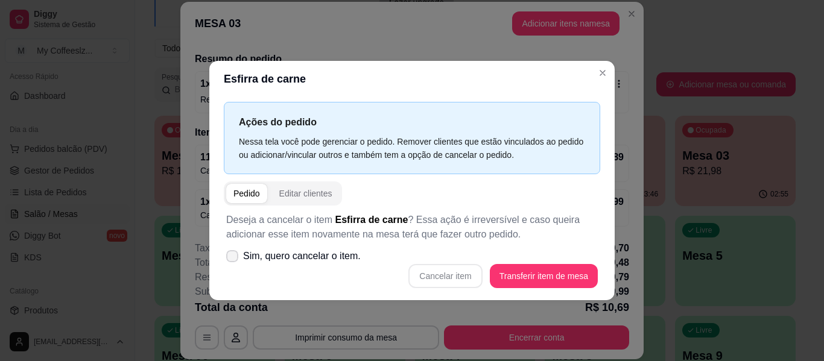
click at [229, 249] on label "Sim, quero cancelar o item." at bounding box center [293, 256] width 144 height 24
click at [229, 258] on input "Sim, quero cancelar o item." at bounding box center [230, 262] width 8 height 8
checkbox input "true"
click at [434, 272] on button "Cancelar item" at bounding box center [446, 276] width 74 height 24
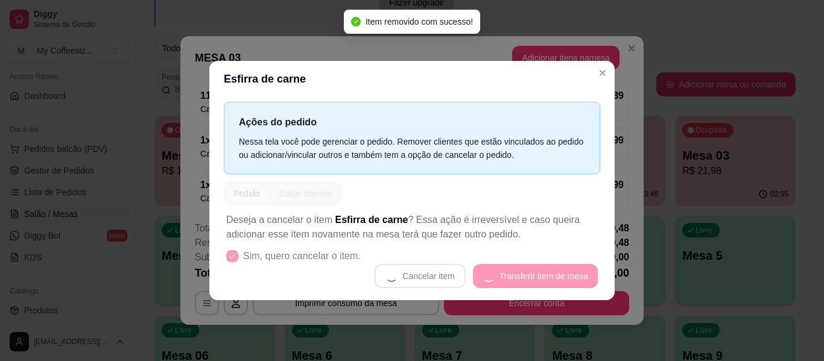
scroll to position [27, 0]
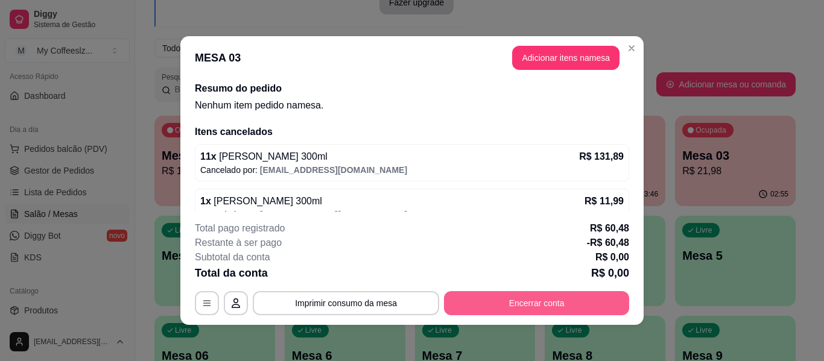
click at [556, 308] on button "Encerrar conta" at bounding box center [536, 303] width 185 height 24
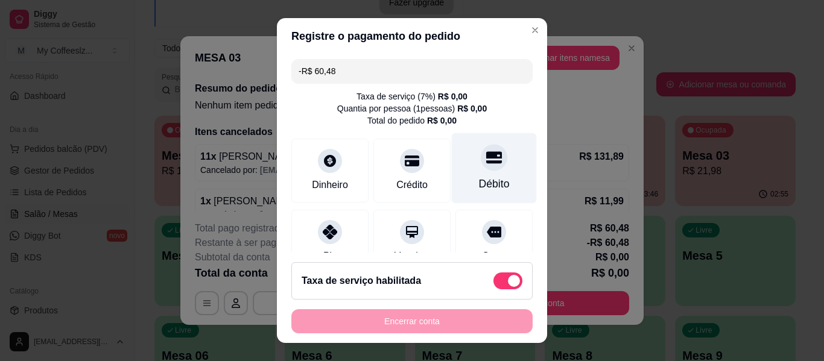
click at [478, 176] on div "Débito" at bounding box center [494, 168] width 85 height 71
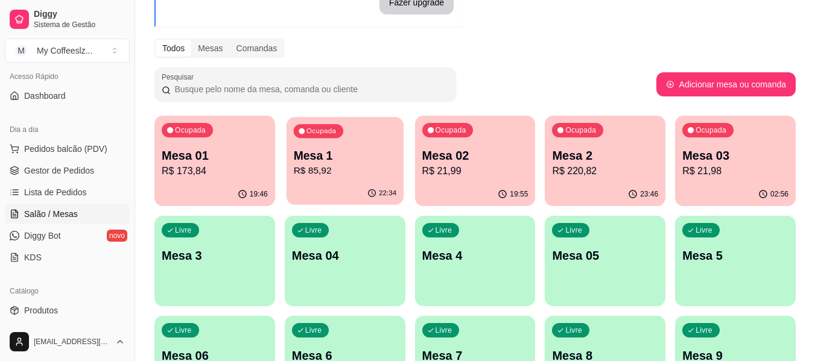
click at [330, 177] on p "R$ 85,92" at bounding box center [344, 171] width 103 height 14
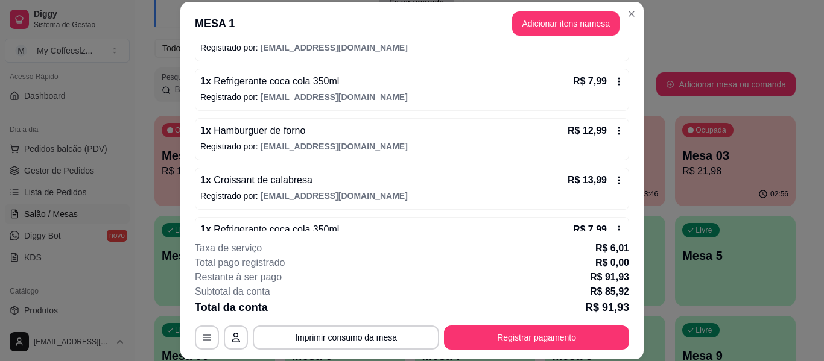
scroll to position [371, 0]
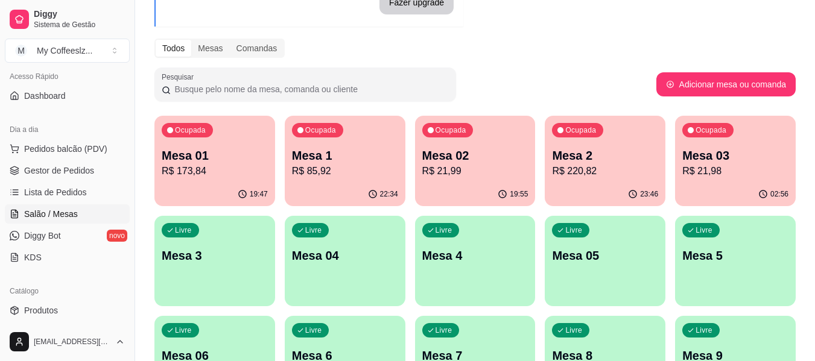
click at [456, 163] on p "Mesa 02" at bounding box center [475, 155] width 106 height 17
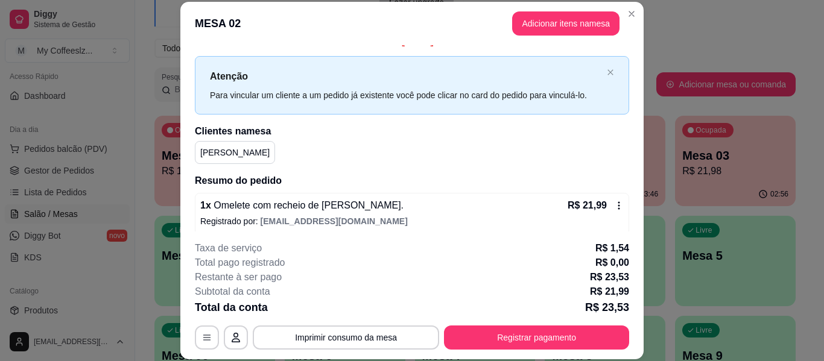
scroll to position [24, 0]
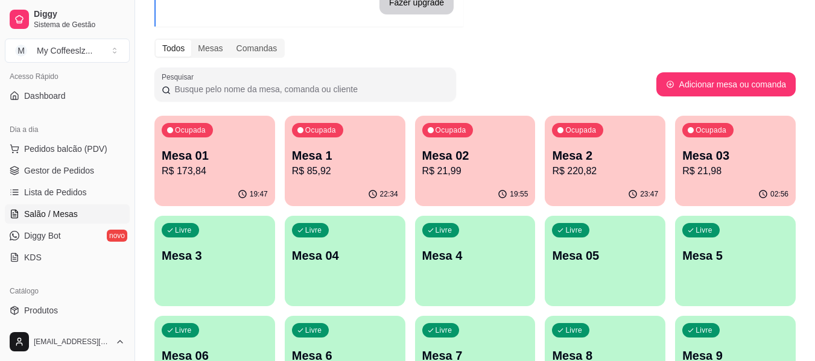
click at [648, 173] on p "R$ 220,82" at bounding box center [605, 171] width 106 height 14
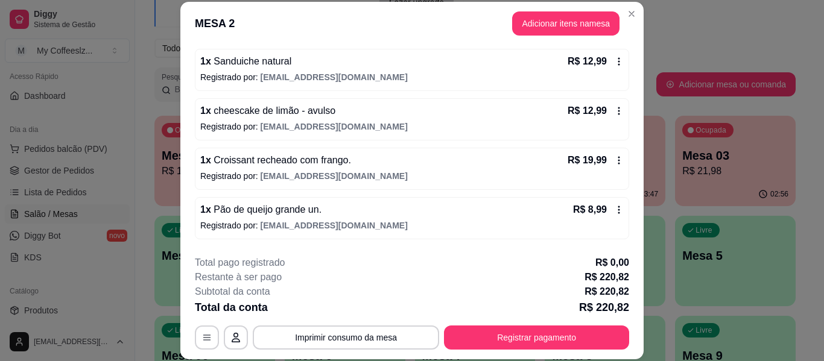
scroll to position [422, 0]
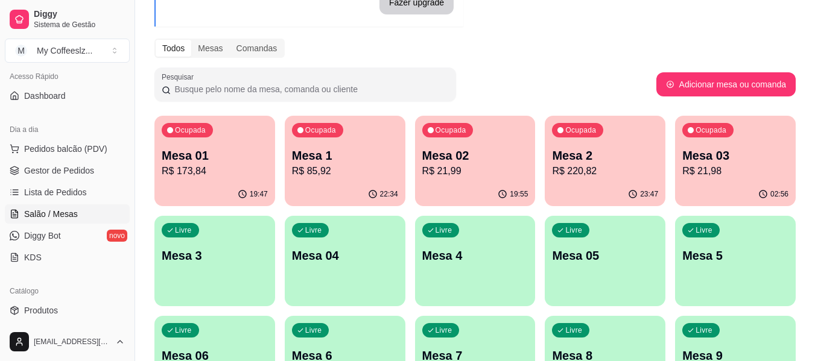
click at [745, 185] on div "02:56" at bounding box center [735, 195] width 121 height 24
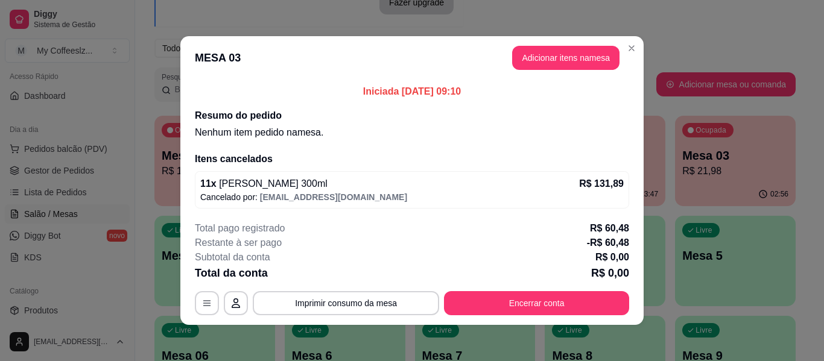
scroll to position [91, 0]
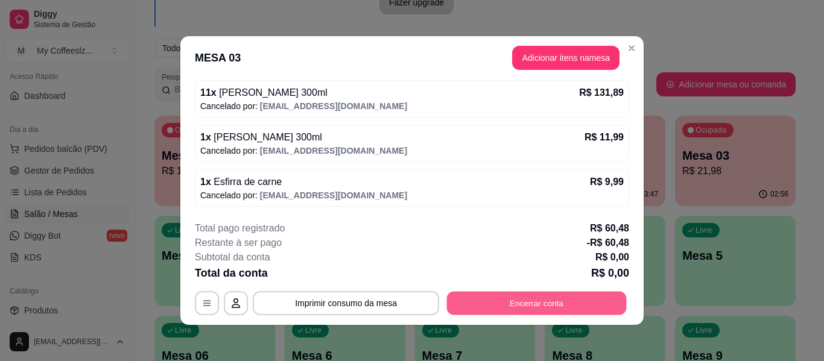
click at [473, 311] on button "Encerrar conta" at bounding box center [537, 304] width 180 height 24
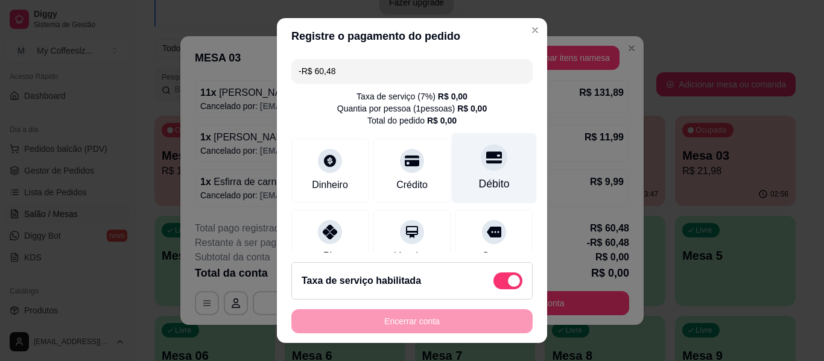
click at [479, 192] on div "Débito" at bounding box center [494, 184] width 31 height 16
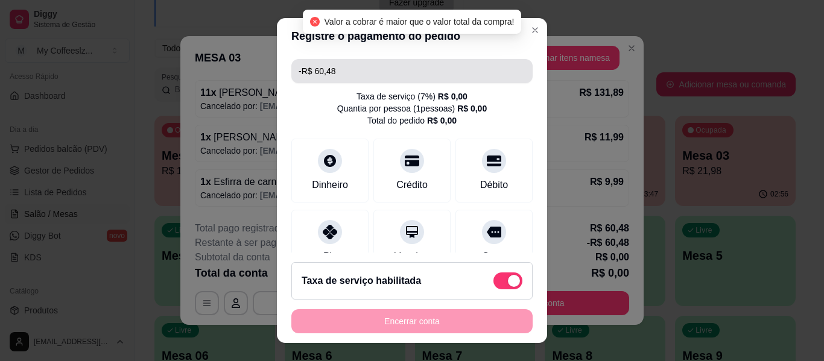
click at [340, 78] on input "-R$ 60,48" at bounding box center [412, 71] width 227 height 24
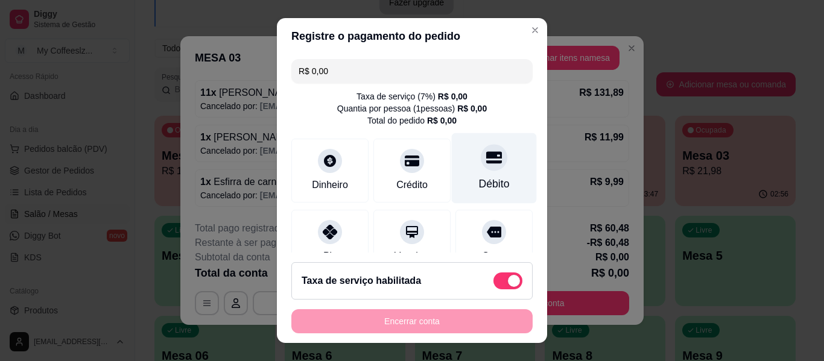
type input "R$ 0,00"
click at [476, 172] on div "Débito" at bounding box center [494, 168] width 85 height 71
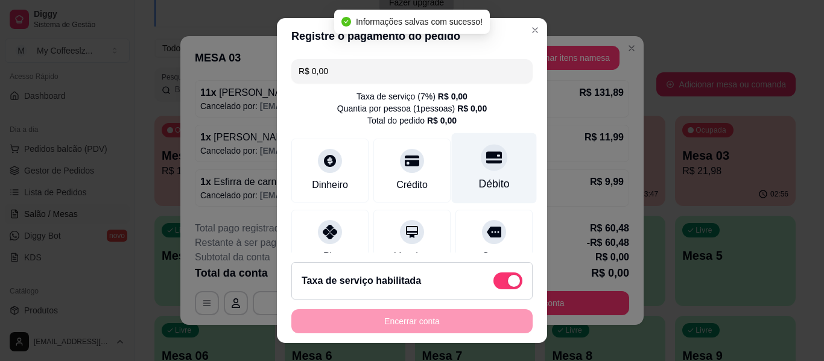
click at [479, 182] on div "Débito" at bounding box center [494, 184] width 31 height 16
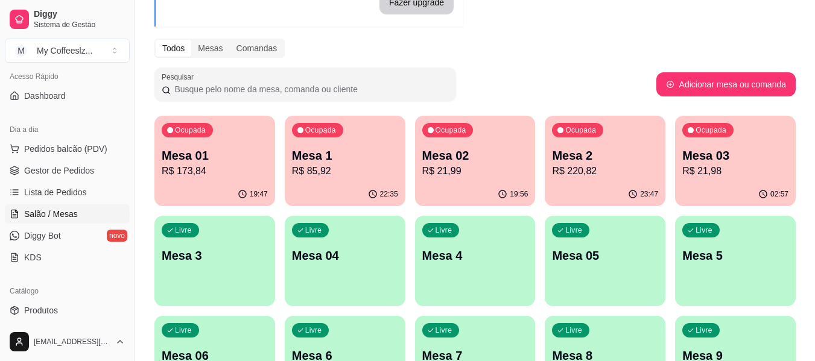
click at [590, 41] on div "Todos Mesas Comandas" at bounding box center [474, 48] width 641 height 19
click at [476, 176] on p "R$ 21,99" at bounding box center [475, 171] width 106 height 14
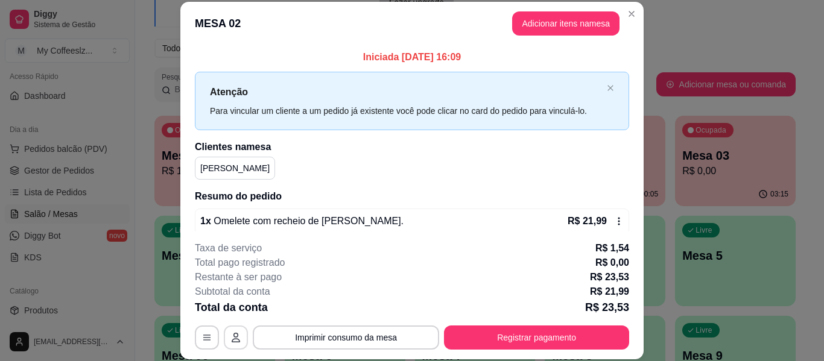
click at [224, 342] on button "button" at bounding box center [236, 338] width 24 height 24
click at [206, 340] on icon "button" at bounding box center [207, 338] width 10 height 10
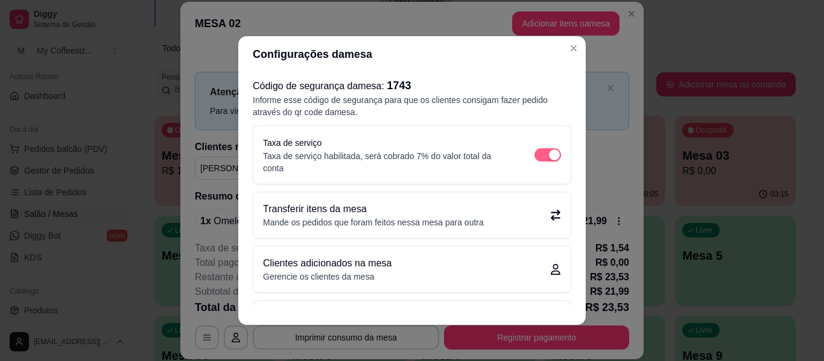
click at [535, 154] on span "button" at bounding box center [548, 154] width 27 height 13
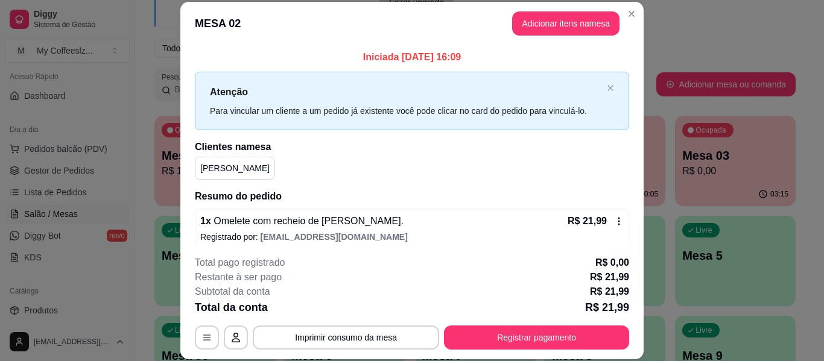
click at [600, 119] on div "Atenção Para vincular um cliente a um pedido já existente você pode clicar no c…" at bounding box center [412, 101] width 434 height 59
click at [539, 177] on div "[PERSON_NAME]" at bounding box center [412, 168] width 434 height 23
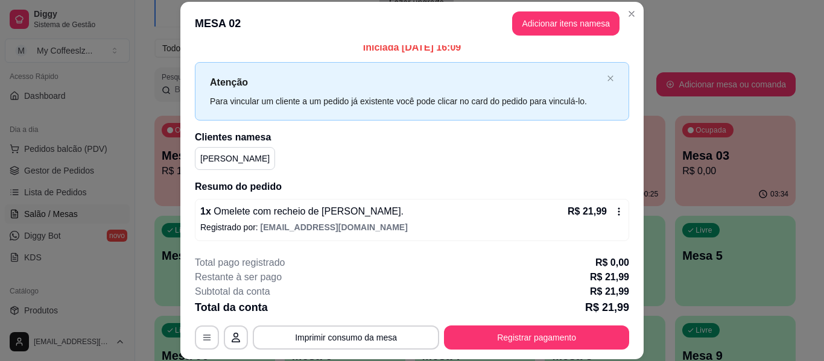
scroll to position [37, 0]
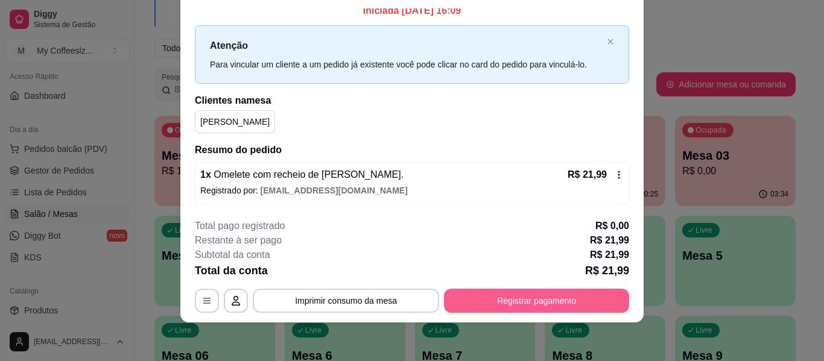
click at [505, 306] on button "Registrar pagamento" at bounding box center [536, 301] width 185 height 24
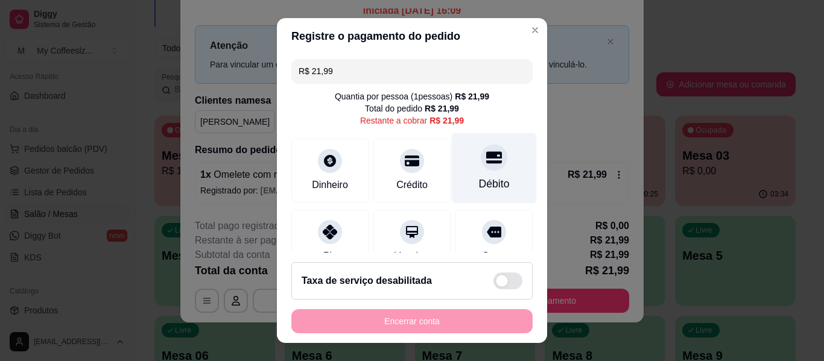
click at [488, 143] on div "Débito" at bounding box center [494, 168] width 85 height 71
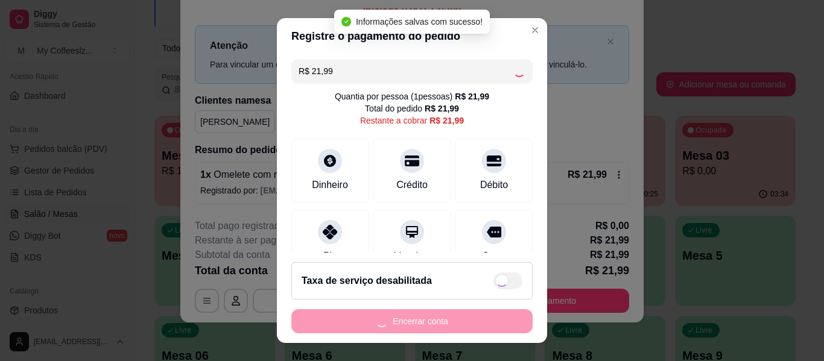
type input "R$ 0,00"
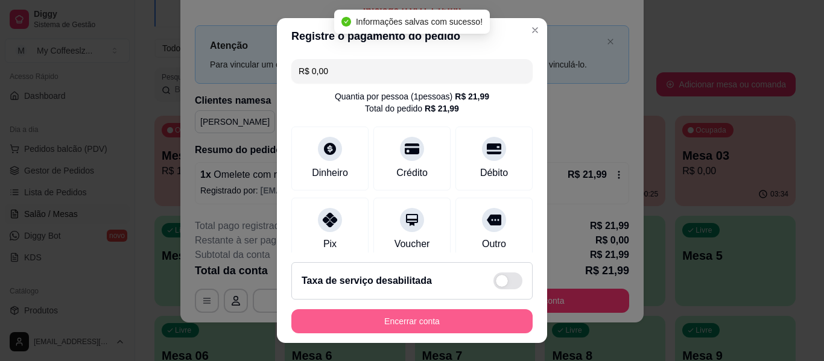
click at [387, 323] on button "Encerrar conta" at bounding box center [411, 322] width 241 height 24
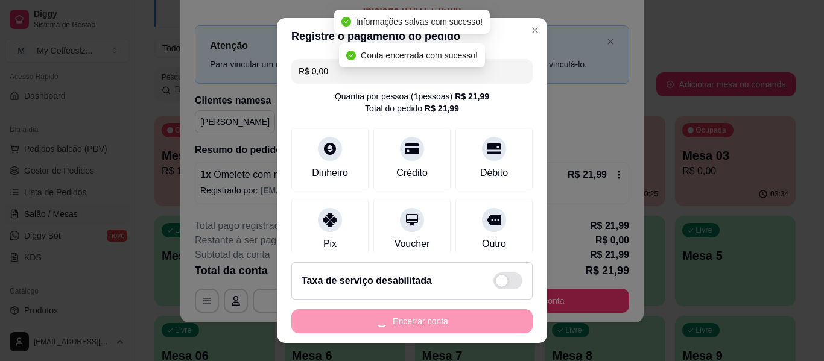
scroll to position [0, 0]
